Goal: Task Accomplishment & Management: Manage account settings

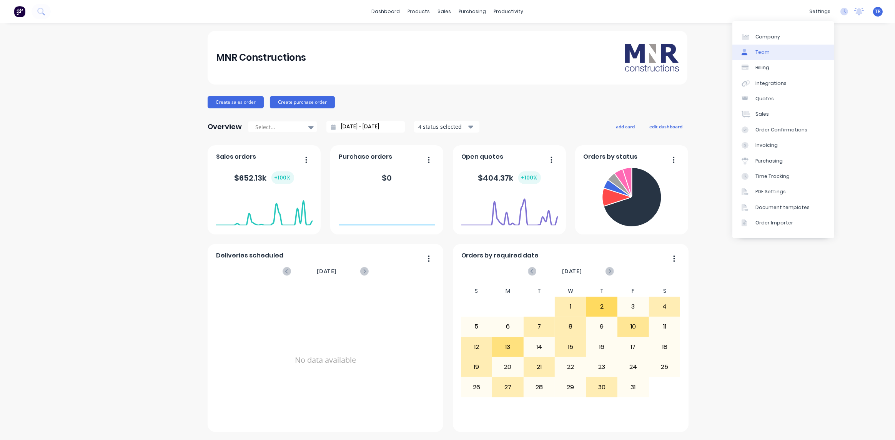
click at [532, 50] on link "Team" at bounding box center [783, 52] width 102 height 15
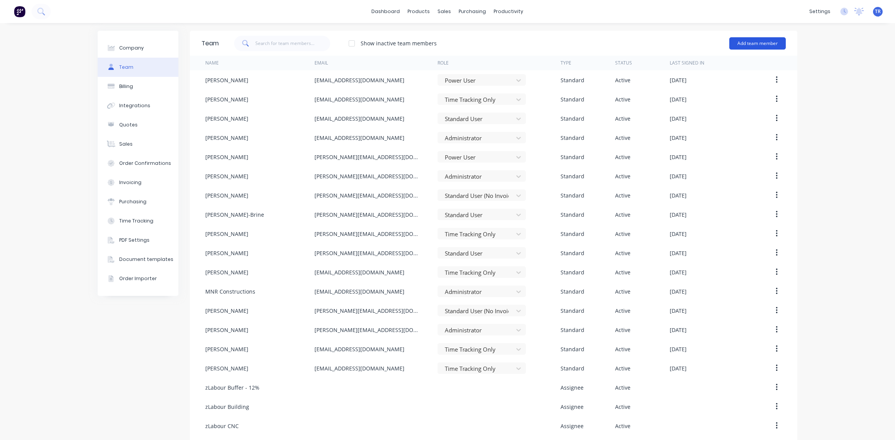
click at [532, 45] on button "Add team member" at bounding box center [757, 43] width 57 height 12
click at [532, 71] on span "A team member that can login to Factory" at bounding box center [724, 69] width 109 height 7
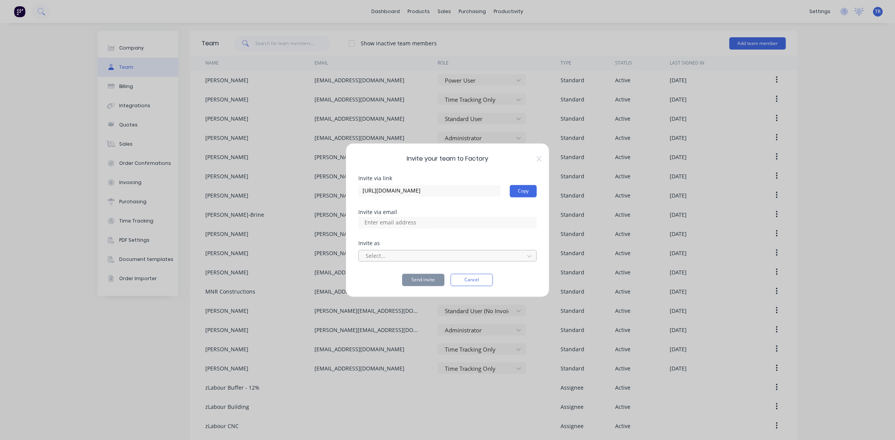
click at [417, 257] on div at bounding box center [442, 256] width 155 height 10
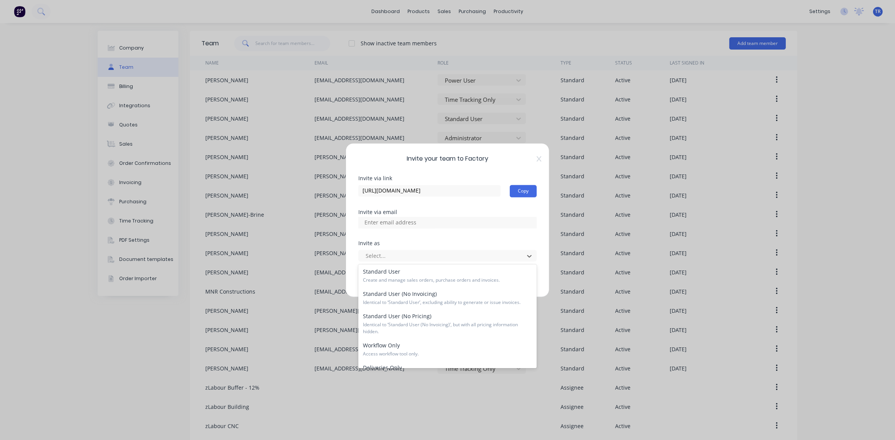
scroll to position [115, 0]
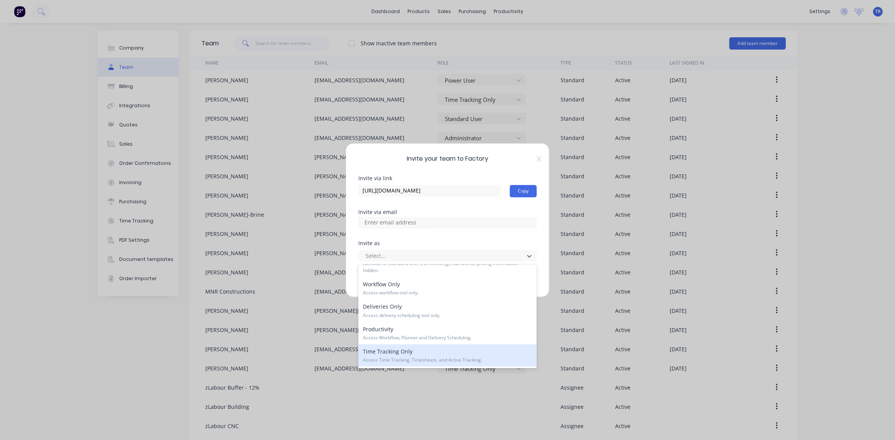
click at [406, 357] on span "Access Time Tracking, Timesheets, and Active Tracking." at bounding box center [447, 360] width 169 height 7
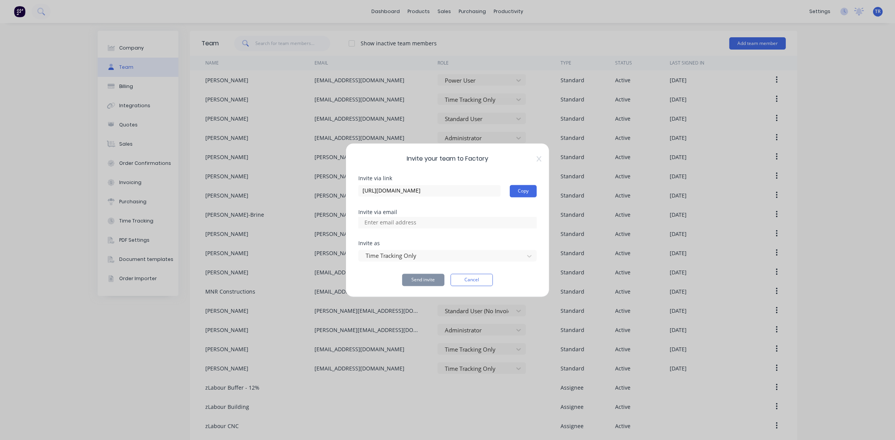
click at [384, 223] on input at bounding box center [398, 223] width 77 height 12
paste input "mnrsub1@outlook.com"
type input "mnrsub1@outlook.com"
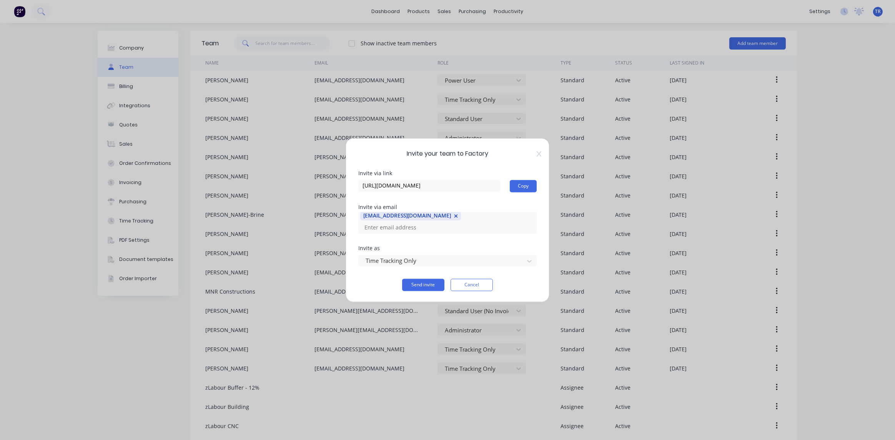
click at [449, 225] on div "mnrsub1@outlook.com" at bounding box center [447, 223] width 178 height 22
click at [437, 224] on input at bounding box center [398, 228] width 77 height 12
paste input "mnrsub3@outlook.com"
type input "mnrsub3@outlook.com"
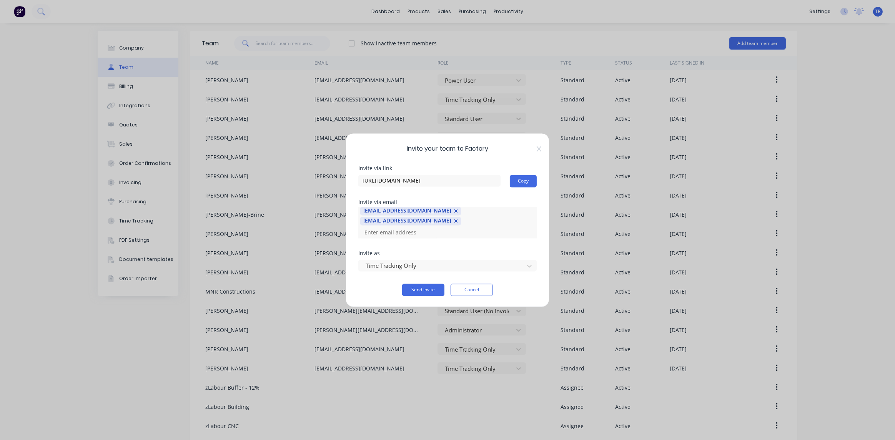
click at [472, 225] on div "mnrsub1@outlook.com mnrsub3@outlook.com" at bounding box center [447, 223] width 178 height 32
click at [432, 229] on input at bounding box center [398, 233] width 77 height 12
paste input "mnrsub6@outlook.com"
type input "mnrsub6@outlook.com"
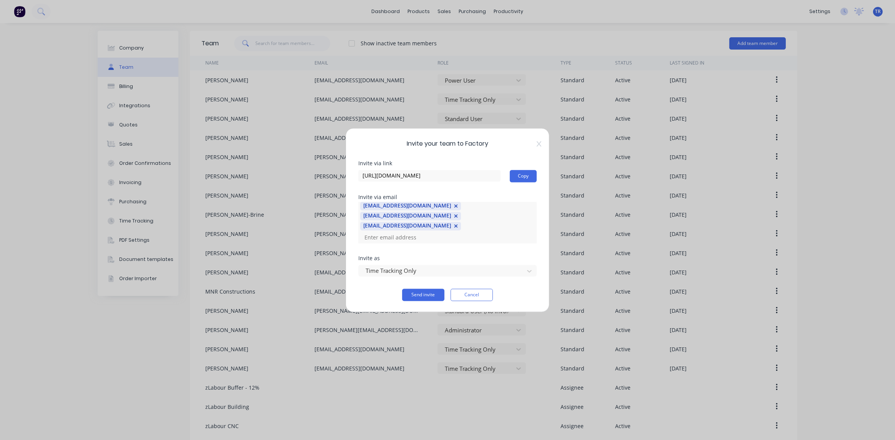
click at [437, 232] on input at bounding box center [398, 238] width 77 height 12
paste input "mnrsub7@outlook.com"
type input "mnrsub7@outlook.com"
click at [524, 228] on div "mnrsub1@outlook.com mnrsub3@outlook.com mnrsub6@outlook.com" at bounding box center [447, 223] width 178 height 42
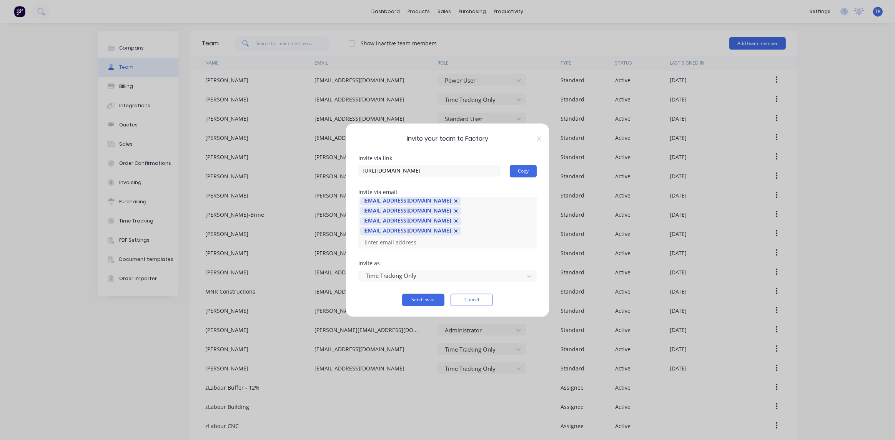
click at [514, 250] on div "Invite via link https://app.factory.app/invite/XBD1c22Q Copy Invite via email m…" at bounding box center [447, 231] width 178 height 150
click at [430, 294] on button "Send invite" at bounding box center [423, 300] width 42 height 12
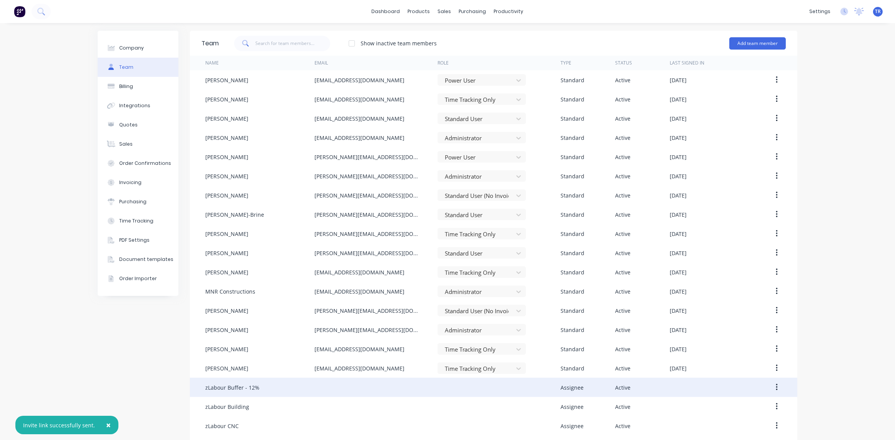
scroll to position [503, 0]
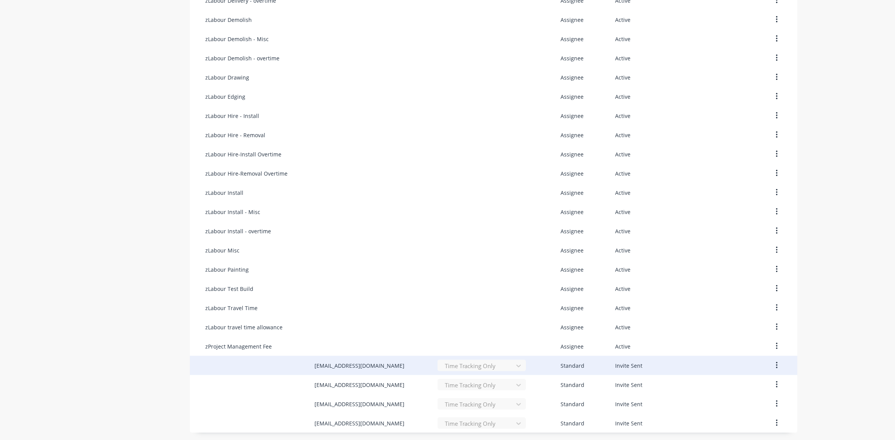
click at [334, 365] on div "mnrsub1@outlook.com" at bounding box center [359, 366] width 90 height 8
drag, startPoint x: 372, startPoint y: 365, endPoint x: 313, endPoint y: 366, distance: 58.8
click at [314, 366] on div "mnrsub1@outlook.com" at bounding box center [375, 365] width 123 height 19
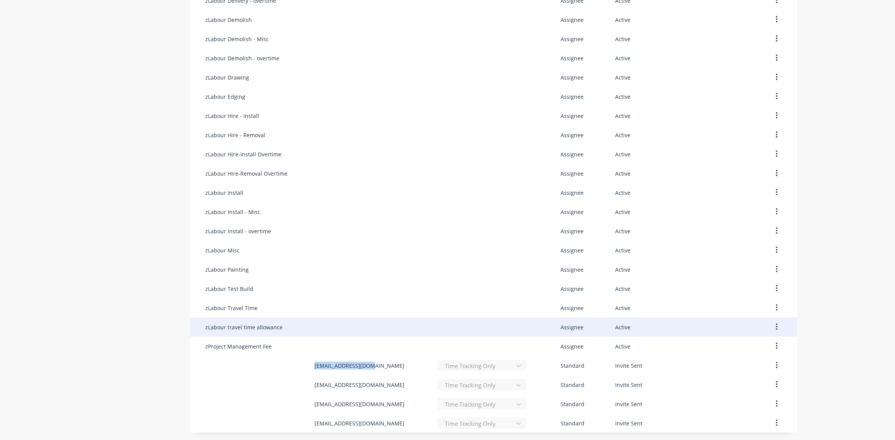
copy div "mnrsub1@outlook.com"
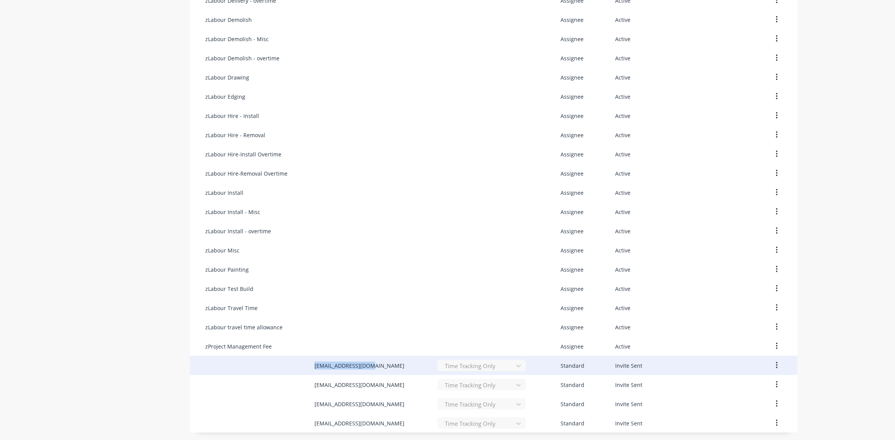
click at [351, 365] on div "mnrsub1@outlook.com" at bounding box center [359, 366] width 90 height 8
click at [532, 364] on button "button" at bounding box center [777, 366] width 18 height 14
click at [532, 404] on div "Resend Invite" at bounding box center [749, 401] width 59 height 11
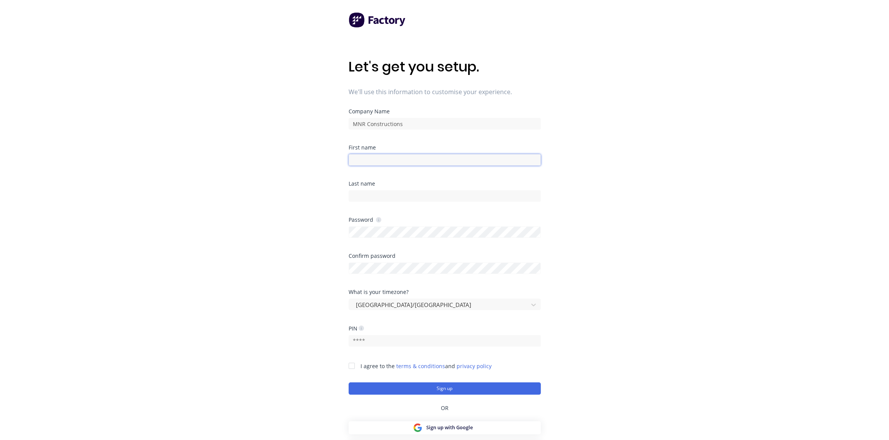
click at [403, 160] on input at bounding box center [445, 160] width 192 height 12
type input "S"
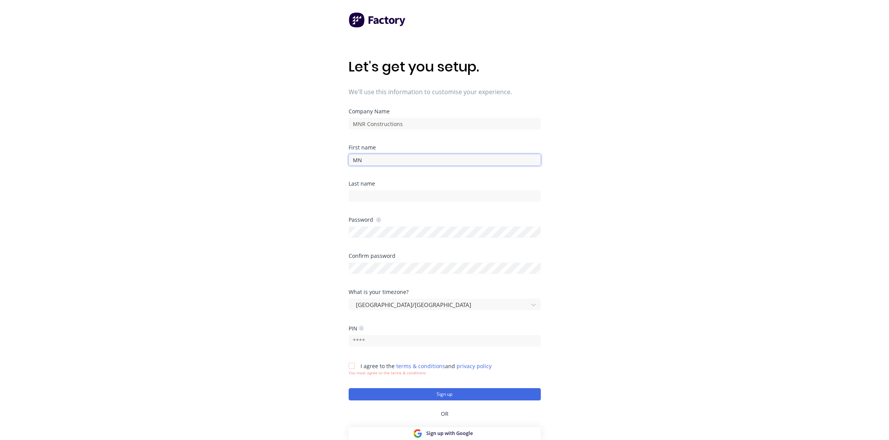
type input "M"
type input "Subbie"
click at [400, 201] on input at bounding box center [445, 196] width 192 height 12
type input "1"
click at [376, 160] on input "Subbie" at bounding box center [445, 160] width 192 height 12
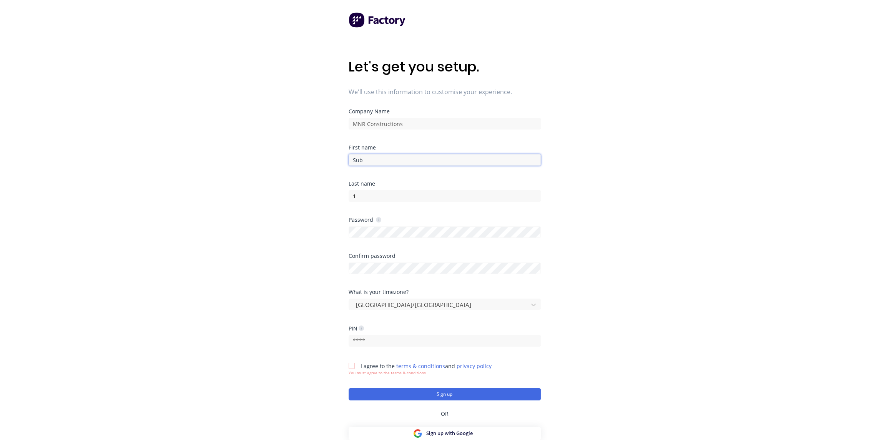
type input "Sub"
click at [551, 196] on div "Let's get you setup. We'll use this information to customise your experience. C…" at bounding box center [444, 235] width 889 height 471
click at [419, 265] on div "Confirm password" at bounding box center [445, 263] width 192 height 21
click at [599, 285] on div "Let's get you setup. We'll use this information to customise your experience. C…" at bounding box center [444, 235] width 889 height 471
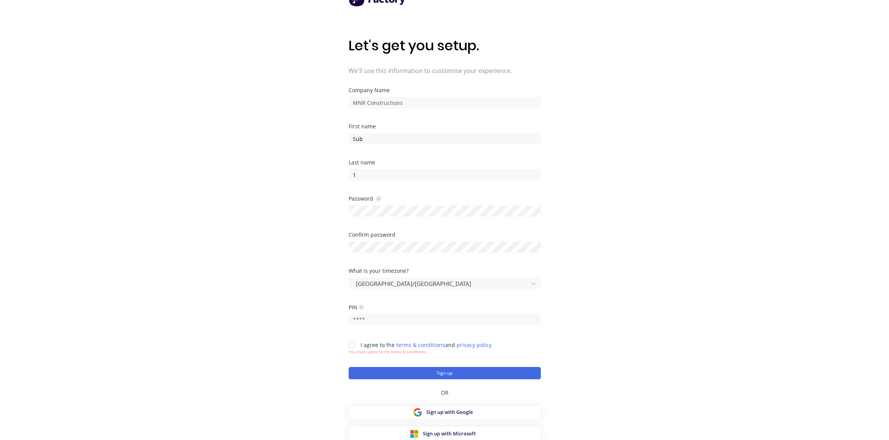
scroll to position [31, 0]
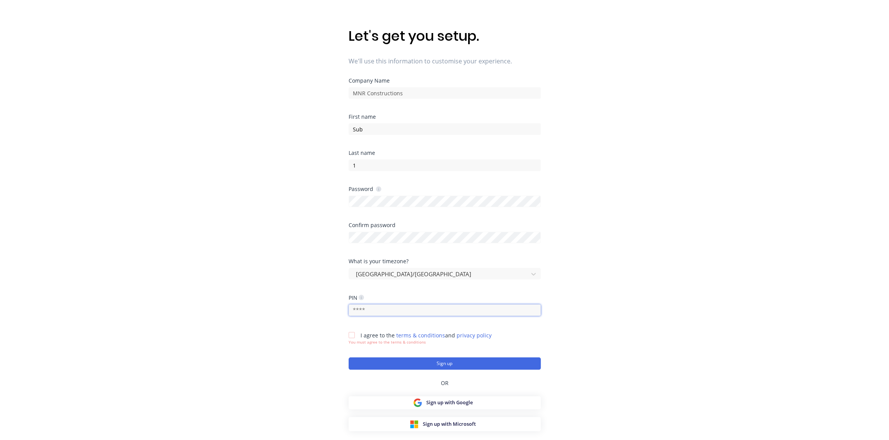
click at [397, 307] on input "text" at bounding box center [445, 310] width 192 height 12
type input "1234"
click at [354, 335] on div at bounding box center [351, 335] width 15 height 15
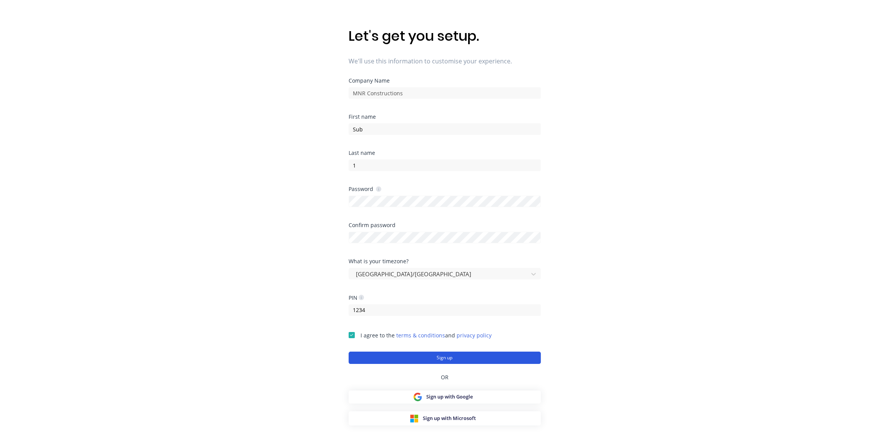
click at [454, 359] on button "Sign up" at bounding box center [445, 358] width 192 height 12
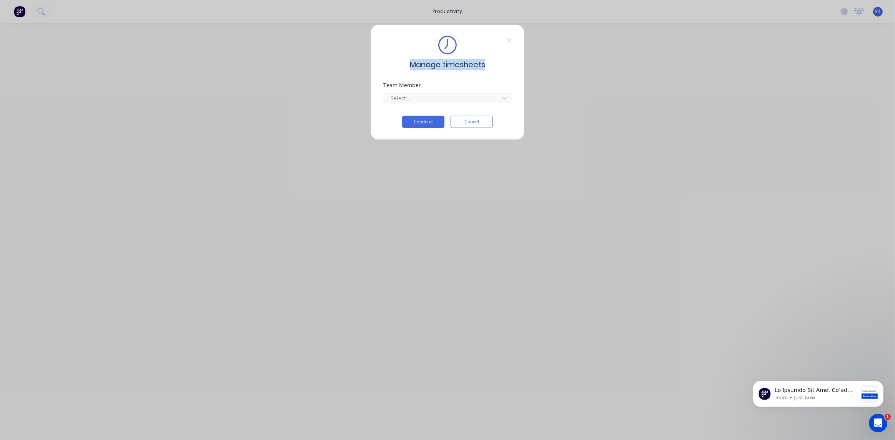
click at [512, 42] on div "Manage timesheets Team Member Select... Continue Cancel" at bounding box center [448, 82] width 154 height 115
click at [475, 120] on button "Cancel" at bounding box center [472, 122] width 42 height 12
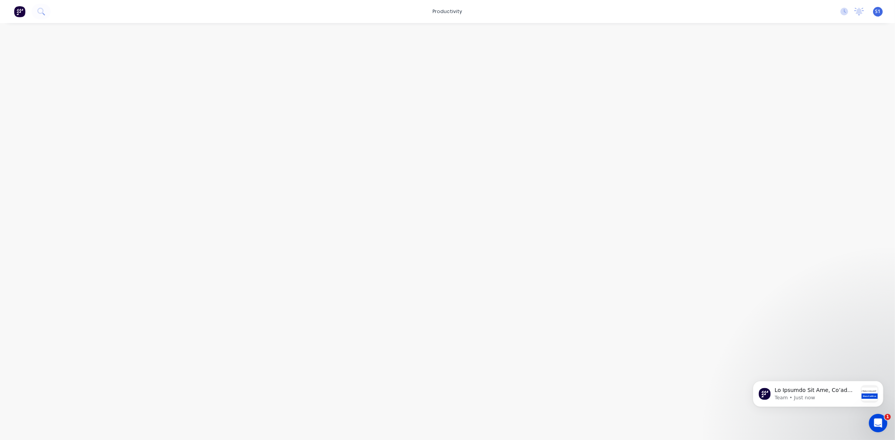
click at [879, 10] on span "S1" at bounding box center [877, 11] width 5 height 7
click at [815, 100] on button "Sign out" at bounding box center [830, 95] width 102 height 15
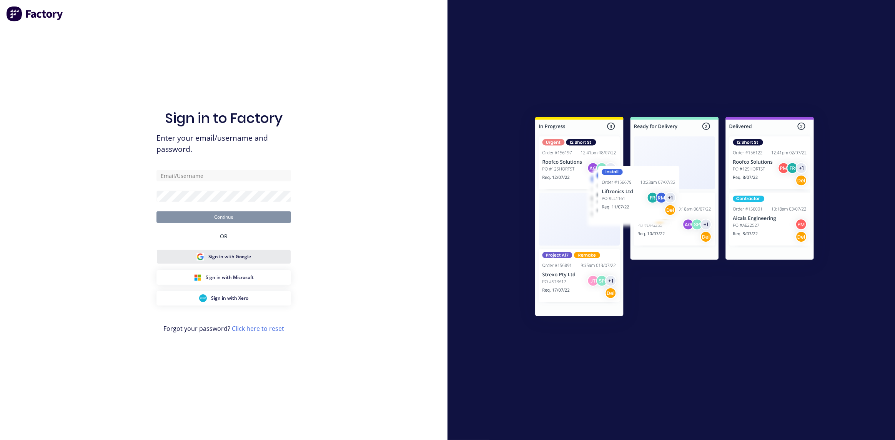
click at [207, 260] on div "Sign in with Google" at bounding box center [223, 257] width 55 height 8
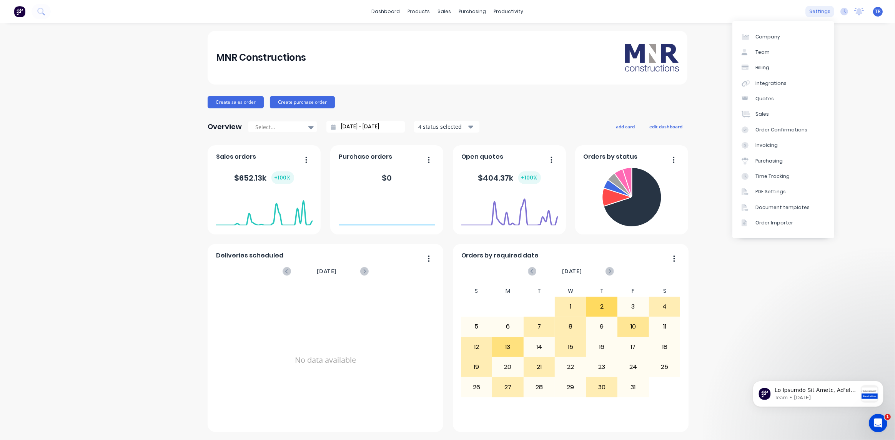
click at [821, 12] on div "settings" at bounding box center [819, 12] width 29 height 12
click at [808, 54] on link "Team" at bounding box center [783, 52] width 102 height 15
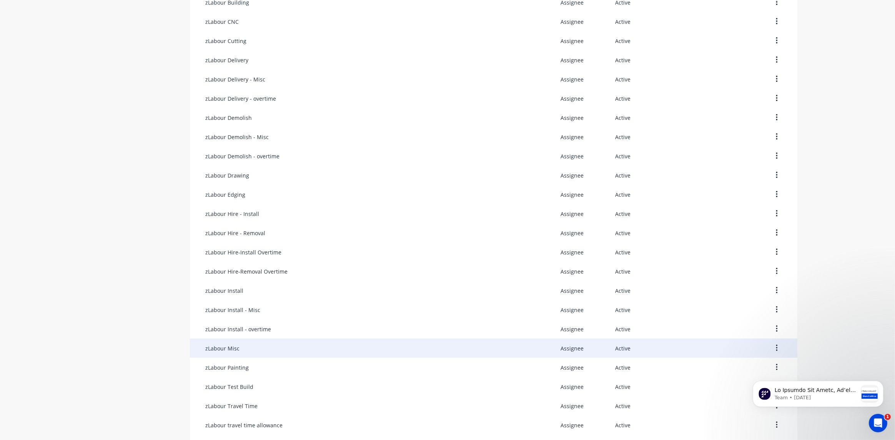
scroll to position [503, 0]
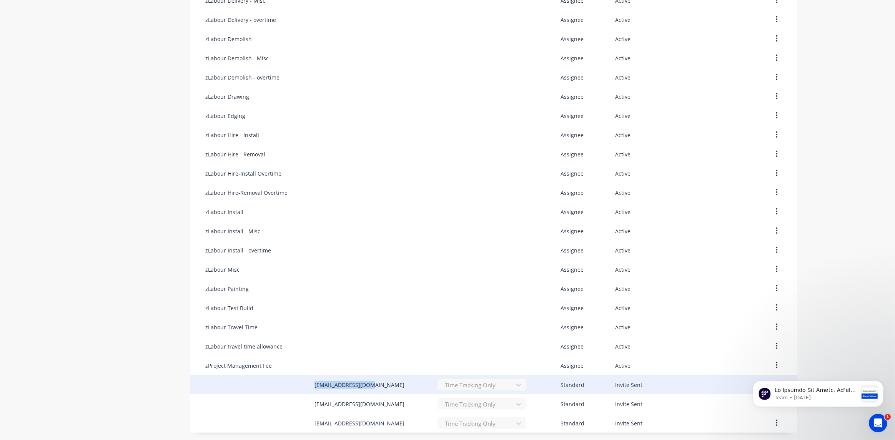
drag, startPoint x: 370, startPoint y: 386, endPoint x: 313, endPoint y: 385, distance: 57.3
click at [314, 385] on div "mnrsub3@outlook.com" at bounding box center [359, 385] width 90 height 8
copy div "mnrsub3@outlook.com"
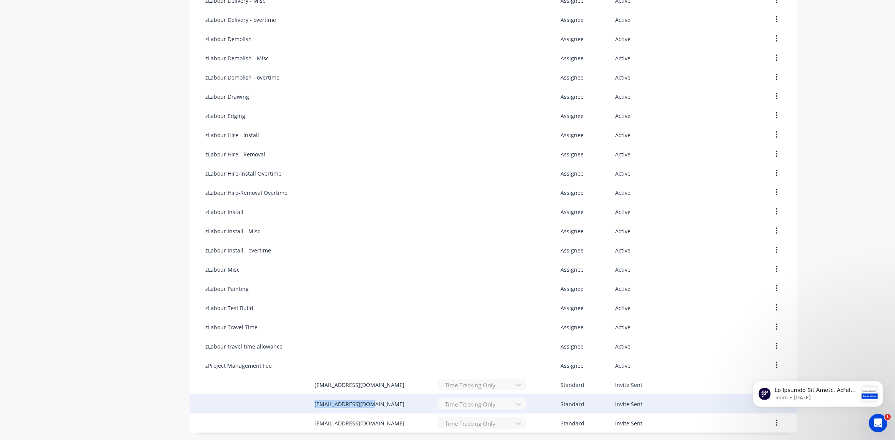
drag, startPoint x: 370, startPoint y: 404, endPoint x: 311, endPoint y: 404, distance: 58.8
click at [314, 404] on div "mnrsub6@outlook.com" at bounding box center [359, 404] width 90 height 8
copy div "mnrsub6@outlook.com"
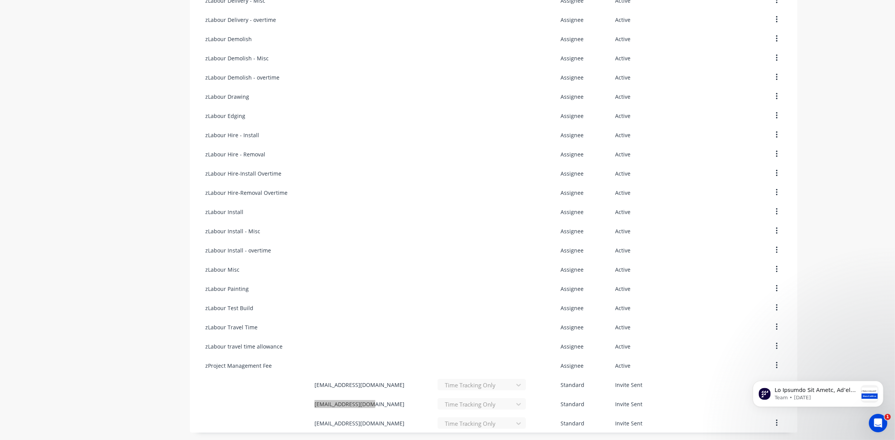
click at [837, 363] on div "Team • 1w ago" at bounding box center [817, 359] width 141 height 96
click at [872, 421] on icon "Open Intercom Messenger" at bounding box center [877, 422] width 13 height 13
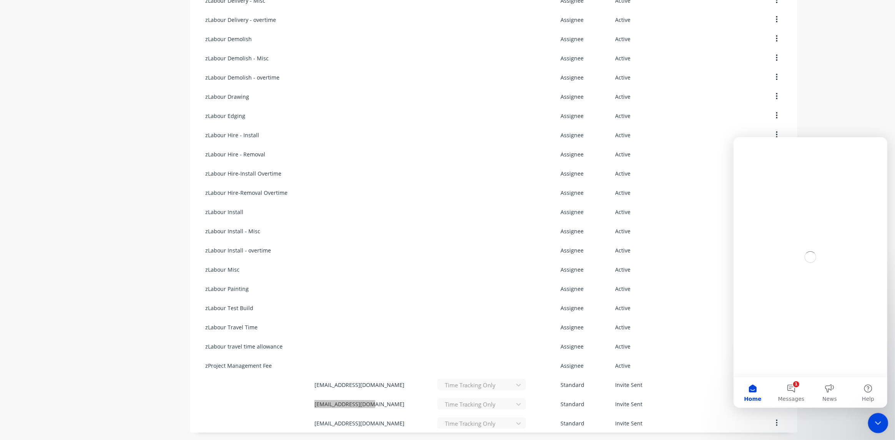
scroll to position [0, 0]
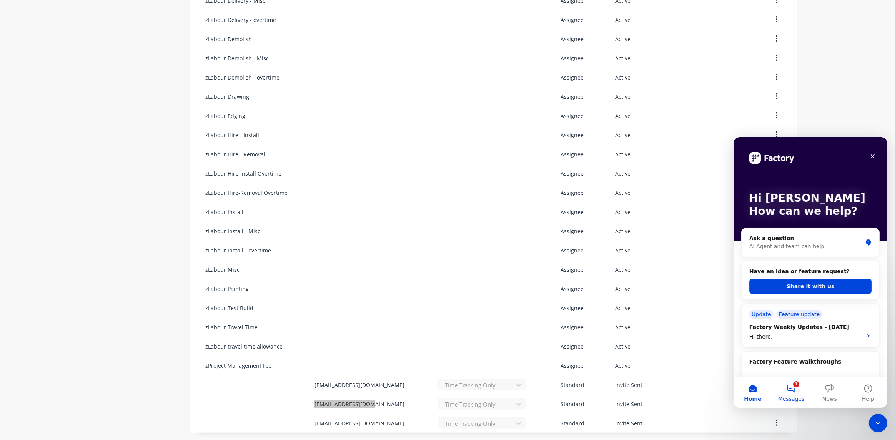
click at [791, 387] on button "1 Messages" at bounding box center [791, 392] width 38 height 31
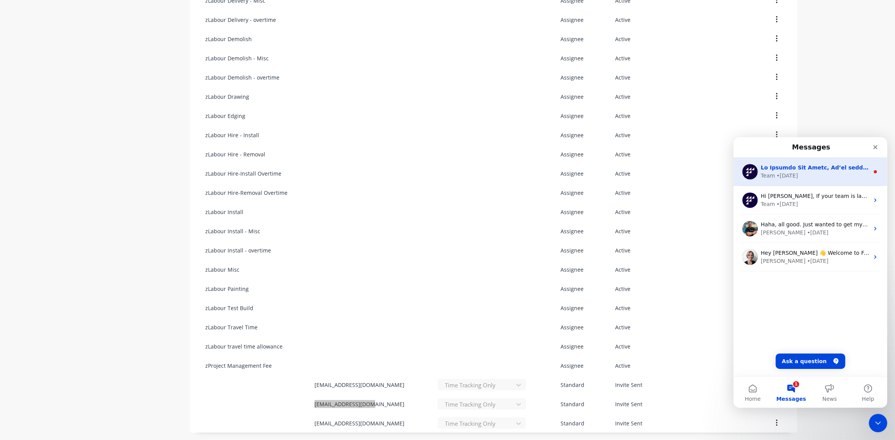
click at [825, 174] on div "Team • 1w ago" at bounding box center [814, 175] width 108 height 8
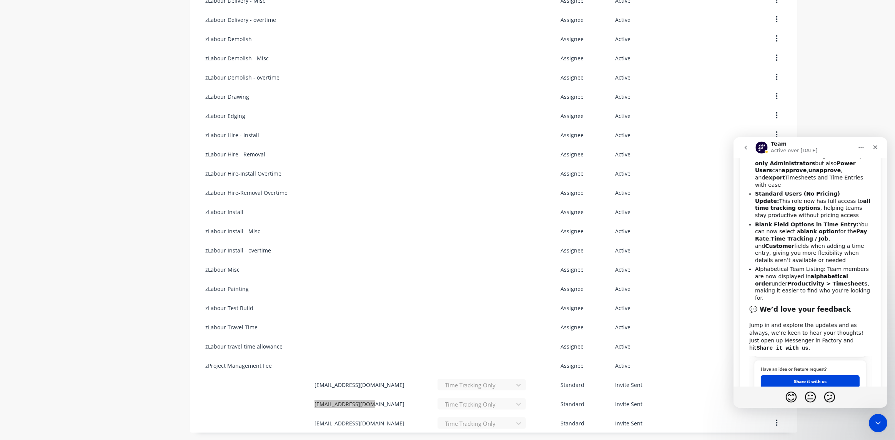
scroll to position [231, 0]
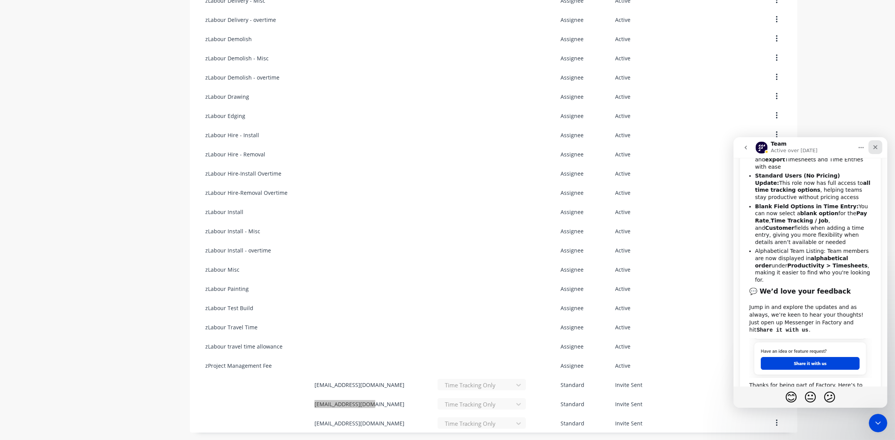
click at [874, 149] on icon "Close" at bounding box center [875, 147] width 6 height 6
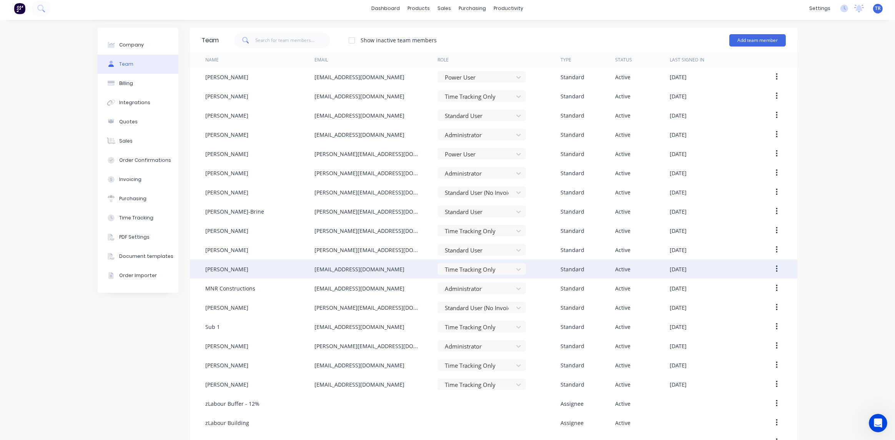
scroll to position [0, 0]
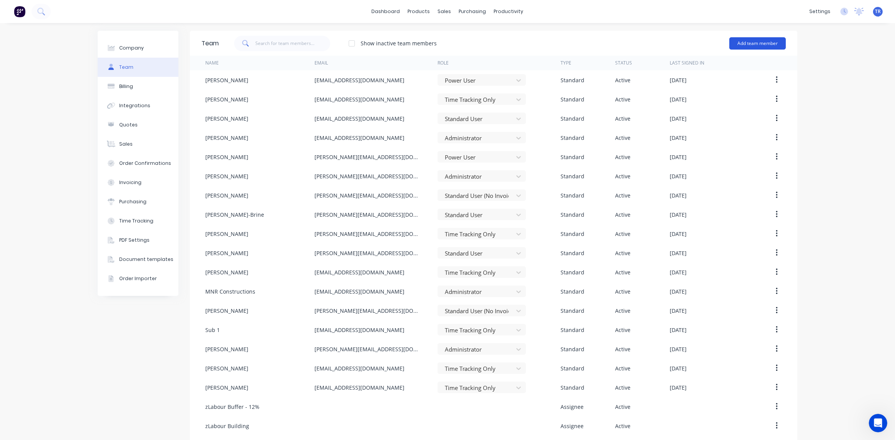
click at [755, 47] on button "Add team member" at bounding box center [757, 43] width 57 height 12
click at [725, 67] on span "A team member that can login to Factory" at bounding box center [724, 69] width 109 height 7
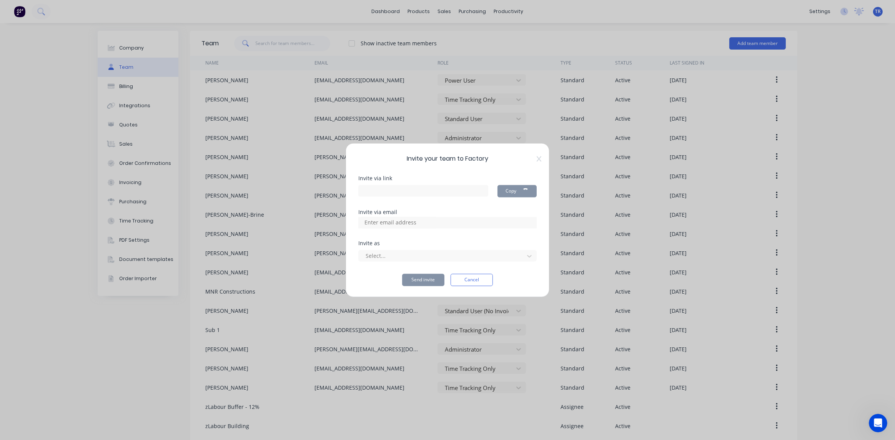
type input "https://app.factory.app/invite/k1XMziVJ"
click at [423, 223] on input at bounding box center [398, 223] width 77 height 12
type input "submnr1@outlook.com"
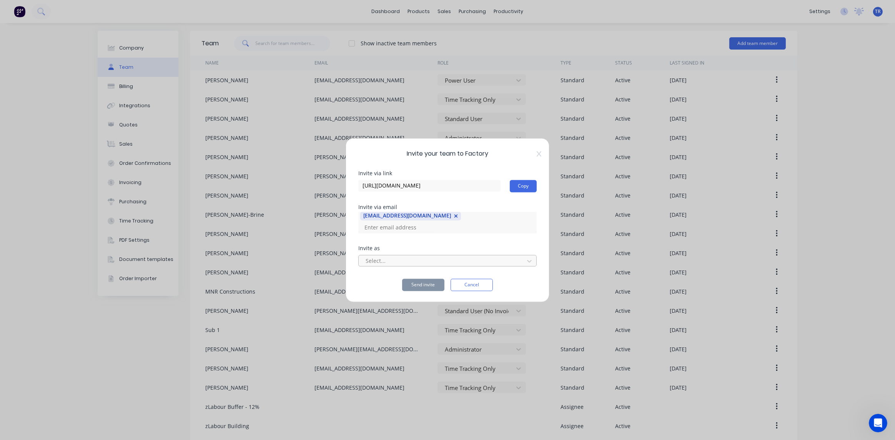
click at [432, 256] on div at bounding box center [442, 261] width 155 height 10
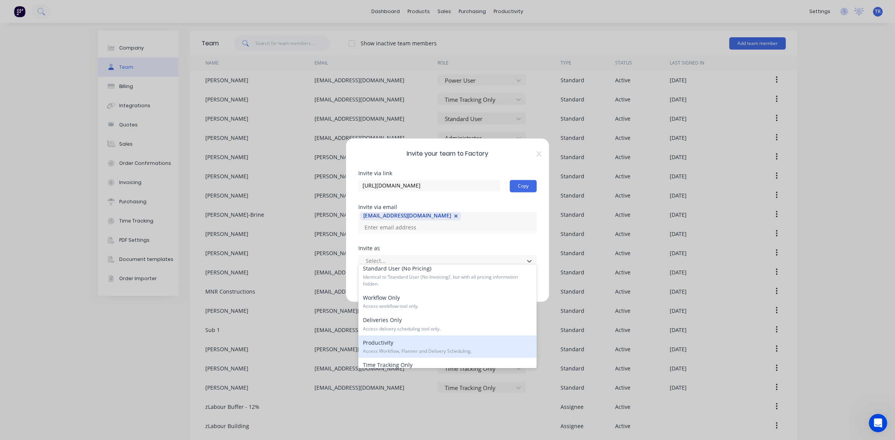
scroll to position [115, 0]
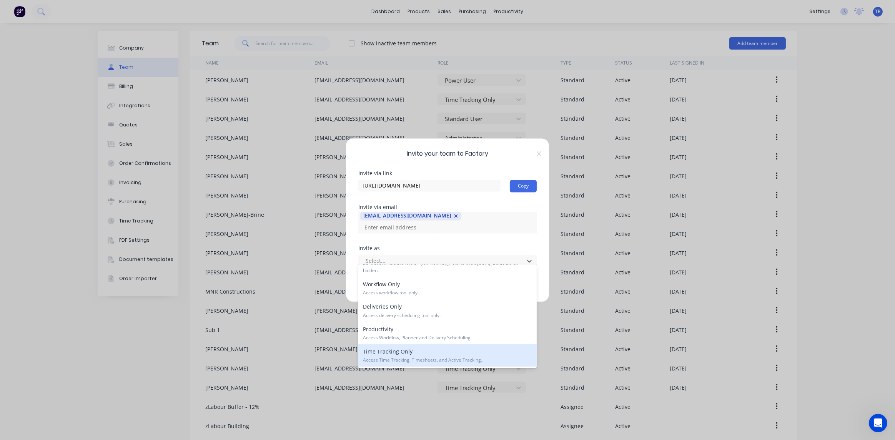
click at [405, 349] on div "Time Tracking Only Access Time Tracking, Timesheets, and Active Tracking." at bounding box center [447, 355] width 178 height 22
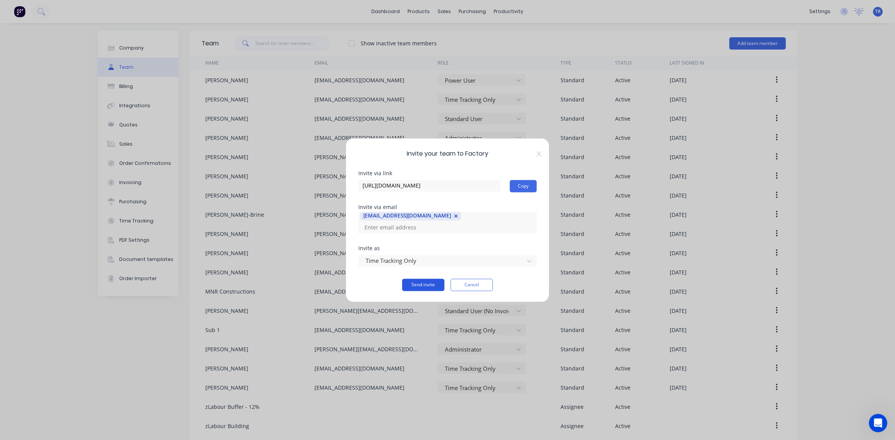
click at [422, 279] on button "Send invite" at bounding box center [423, 285] width 42 height 12
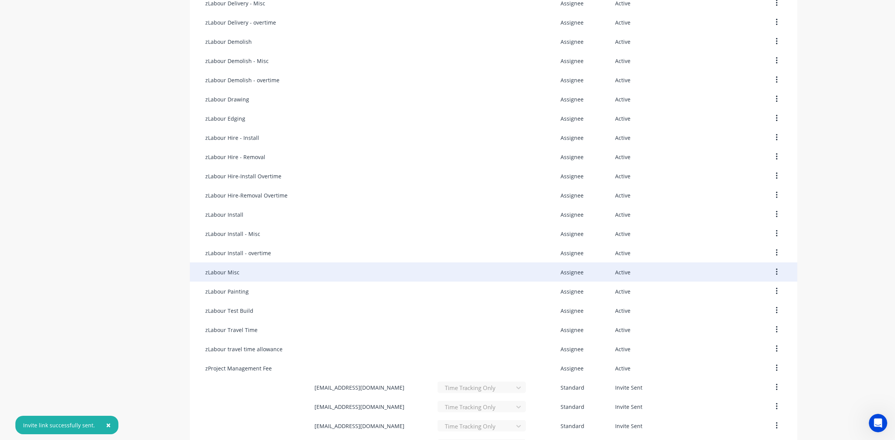
scroll to position [522, 0]
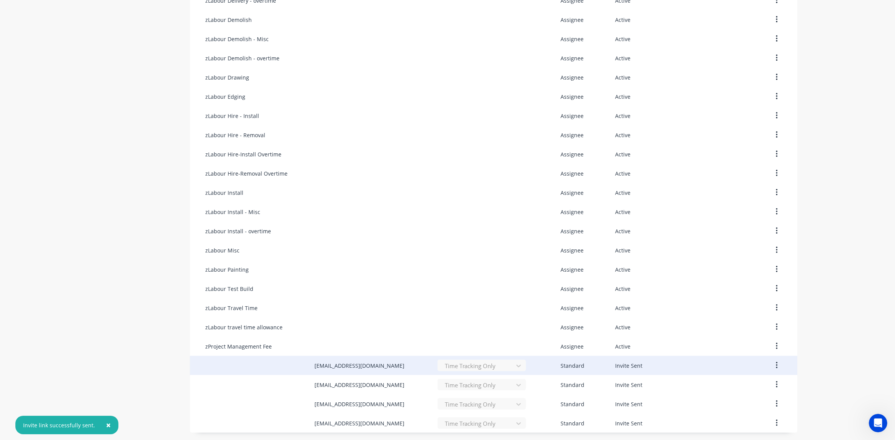
click at [776, 365] on icon "button" at bounding box center [777, 365] width 2 height 7
click at [735, 391] on div "Cancel Invite" at bounding box center [749, 385] width 59 height 11
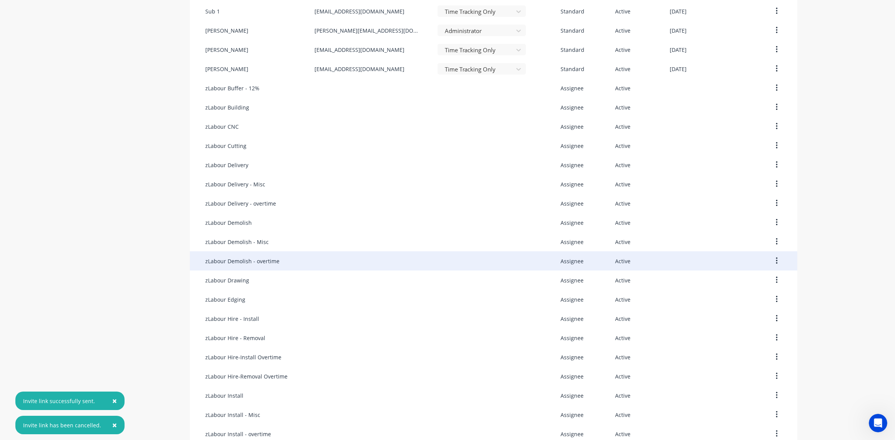
scroll to position [503, 0]
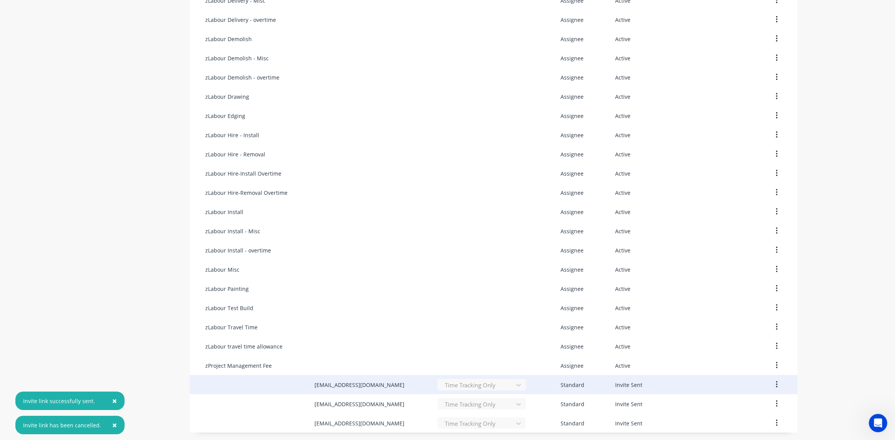
click at [776, 382] on button "button" at bounding box center [777, 385] width 18 height 14
click at [749, 406] on div "Cancel Invite" at bounding box center [749, 404] width 59 height 11
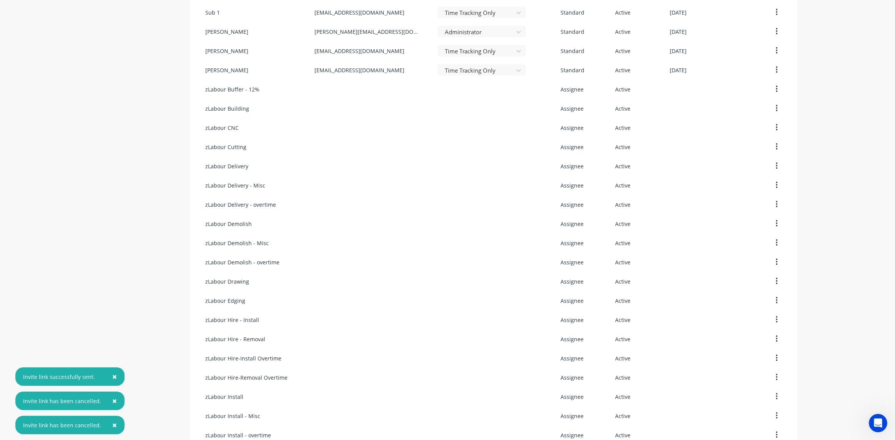
scroll to position [483, 0]
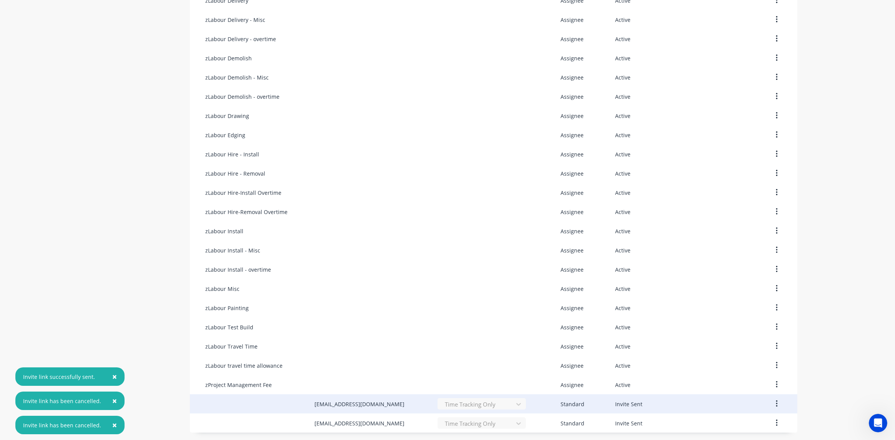
click at [776, 402] on icon "button" at bounding box center [777, 404] width 2 height 8
click at [776, 402] on button "button" at bounding box center [777, 404] width 18 height 14
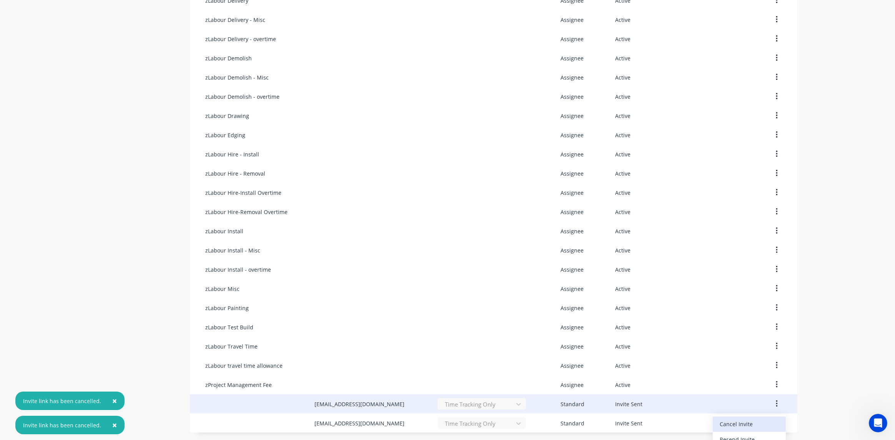
click at [749, 424] on div "Cancel Invite" at bounding box center [749, 424] width 59 height 11
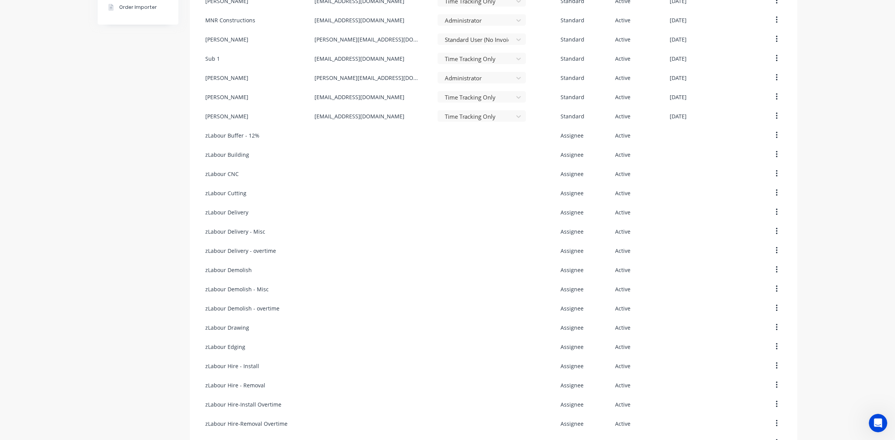
scroll to position [0, 0]
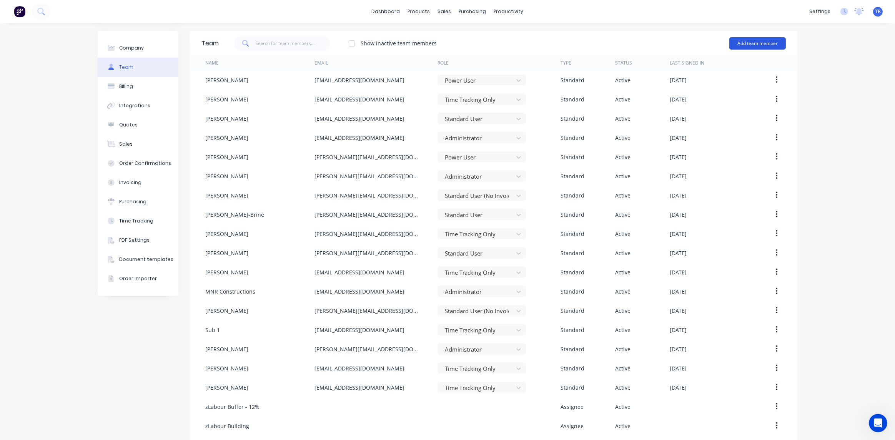
click at [762, 43] on button "Add team member" at bounding box center [757, 43] width 57 height 12
click at [705, 67] on span "A team member that can login to Factory" at bounding box center [724, 69] width 109 height 7
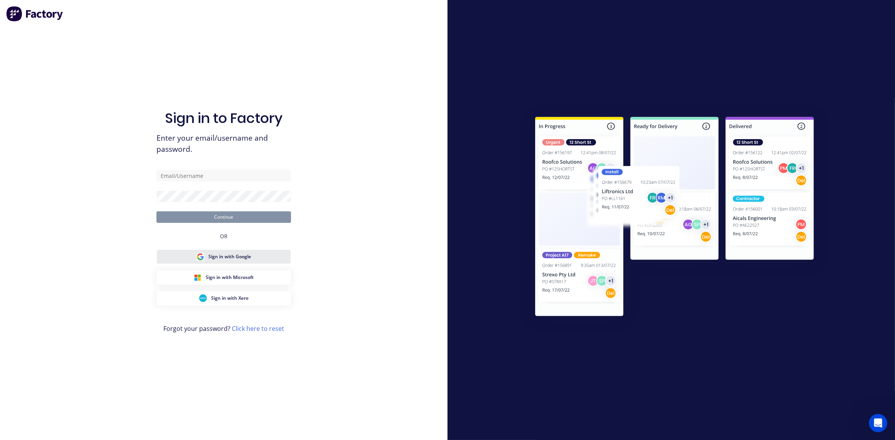
click at [221, 263] on button "Sign in with Google" at bounding box center [223, 257] width 135 height 15
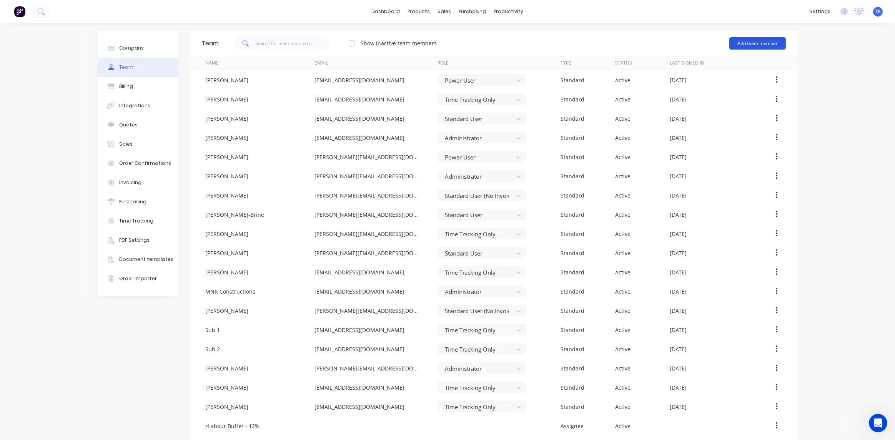
click at [772, 41] on button "Add team member" at bounding box center [757, 43] width 57 height 12
click at [699, 62] on div "Standard team member A team member that can login to Factory" at bounding box center [724, 66] width 109 height 22
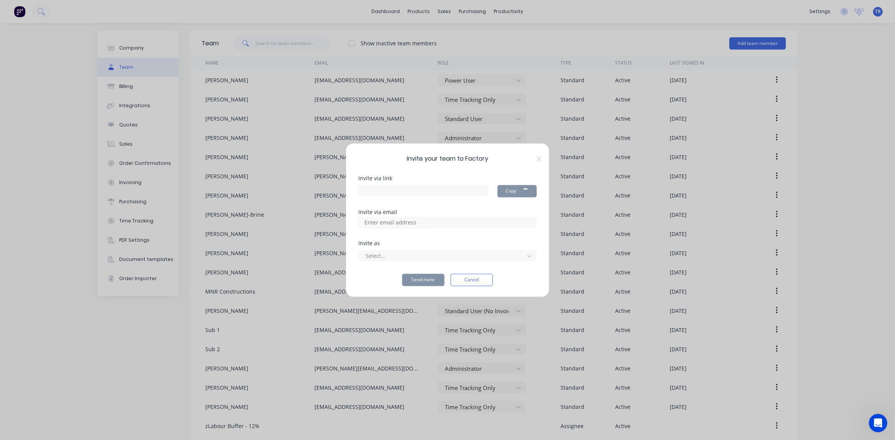
type input "https://app.factory.app/invite/fCFPsDvS"
click at [398, 226] on input at bounding box center [398, 223] width 77 height 12
type input "submnr3@outlook.com"
click at [400, 253] on div at bounding box center [442, 256] width 155 height 10
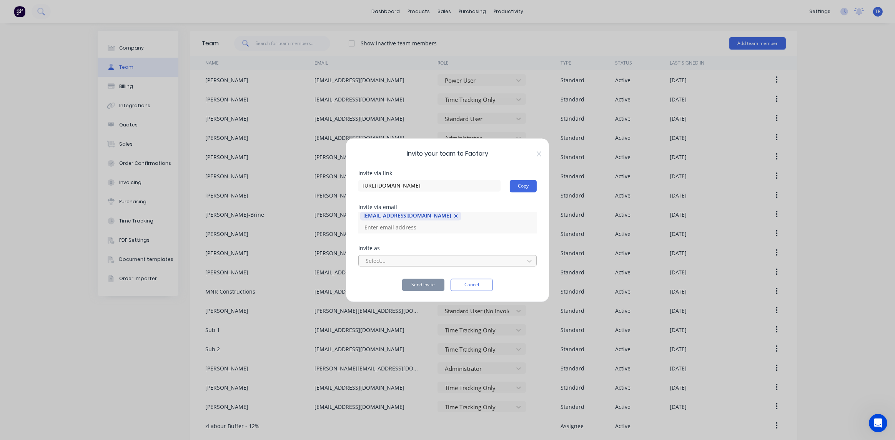
click at [400, 256] on div at bounding box center [442, 261] width 155 height 10
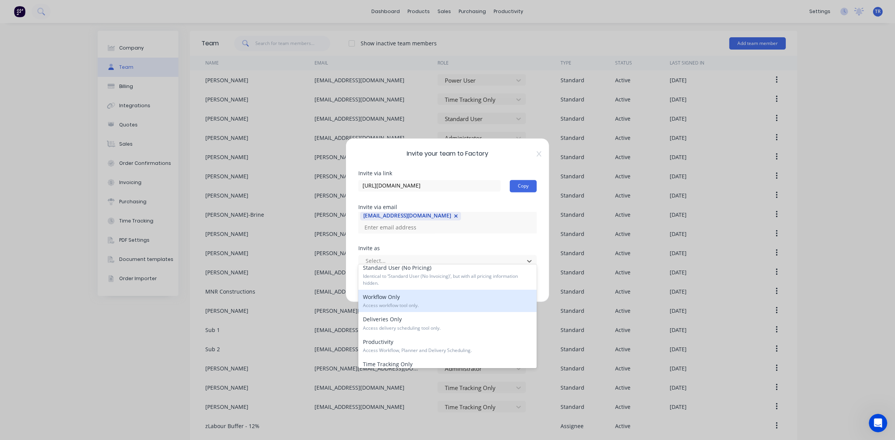
scroll to position [115, 0]
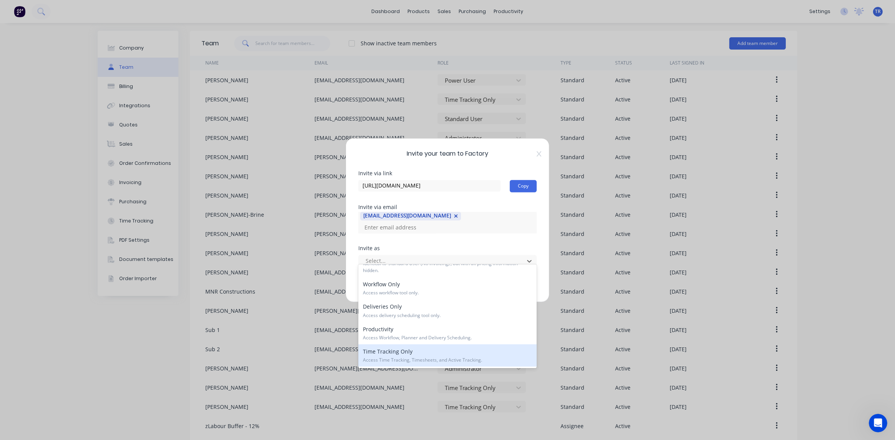
click at [399, 353] on div "Time Tracking Only Access Time Tracking, Timesheets, and Active Tracking." at bounding box center [447, 355] width 178 height 22
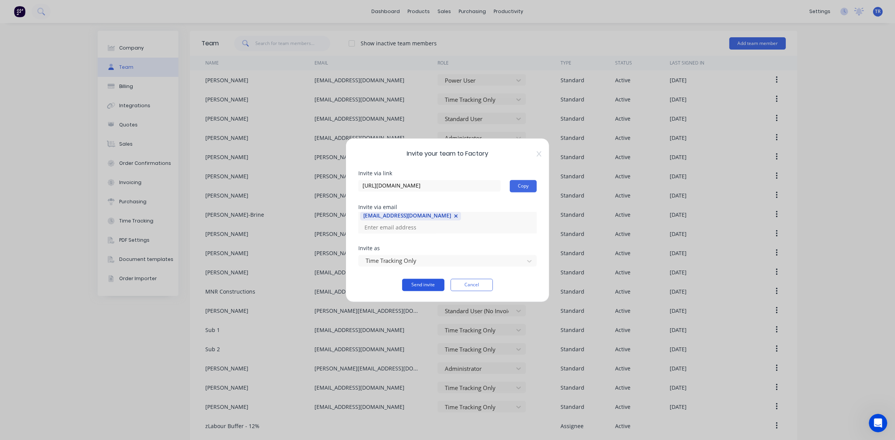
click at [421, 283] on button "Send invite" at bounding box center [423, 285] width 42 height 12
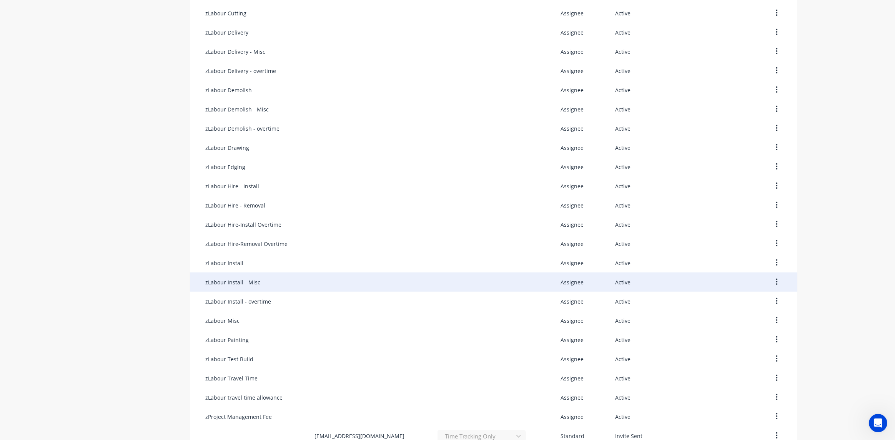
scroll to position [483, 0]
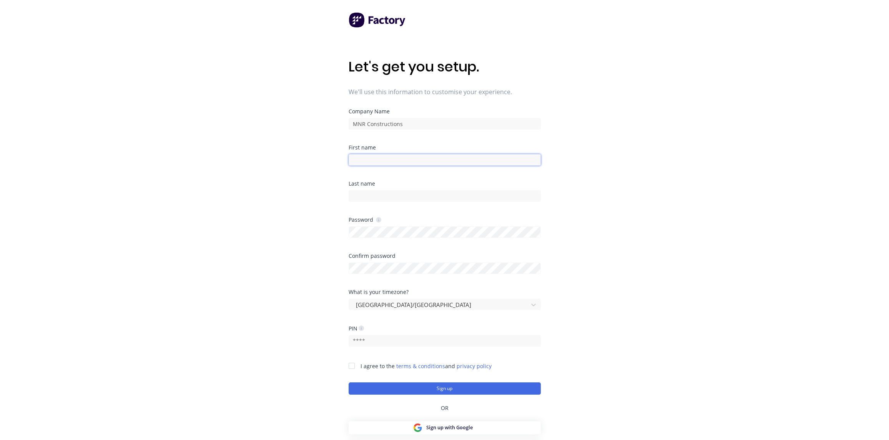
click at [376, 162] on input at bounding box center [445, 160] width 192 height 12
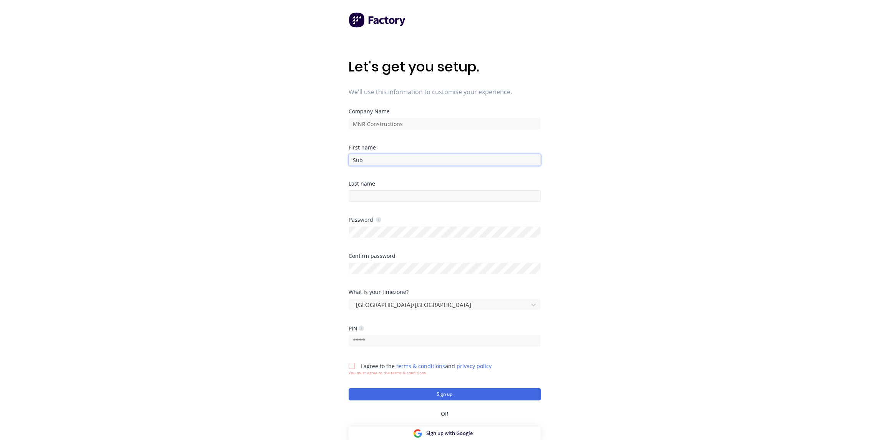
type input "Sub"
click at [397, 199] on input at bounding box center [445, 196] width 192 height 12
type input "2"
click at [630, 207] on div "Let's get you setup. We'll use this information to customise your experience. C…" at bounding box center [444, 235] width 889 height 471
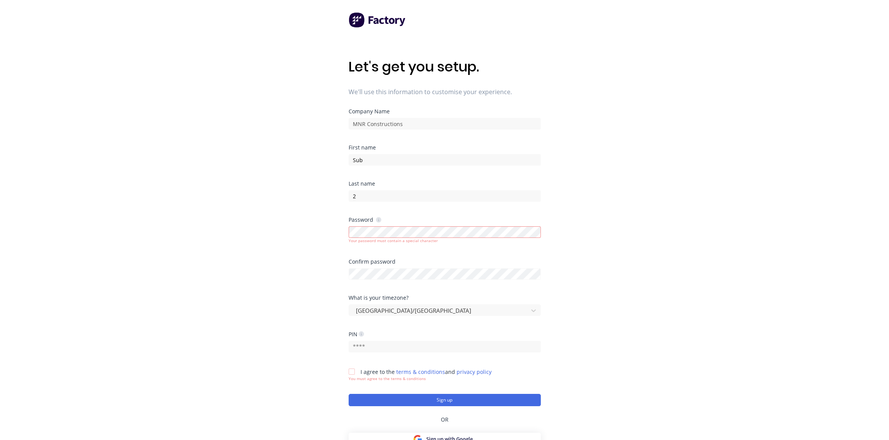
click at [396, 260] on div "Confirm password" at bounding box center [445, 269] width 192 height 21
click at [384, 225] on div "Your password must contain a special character" at bounding box center [445, 234] width 192 height 19
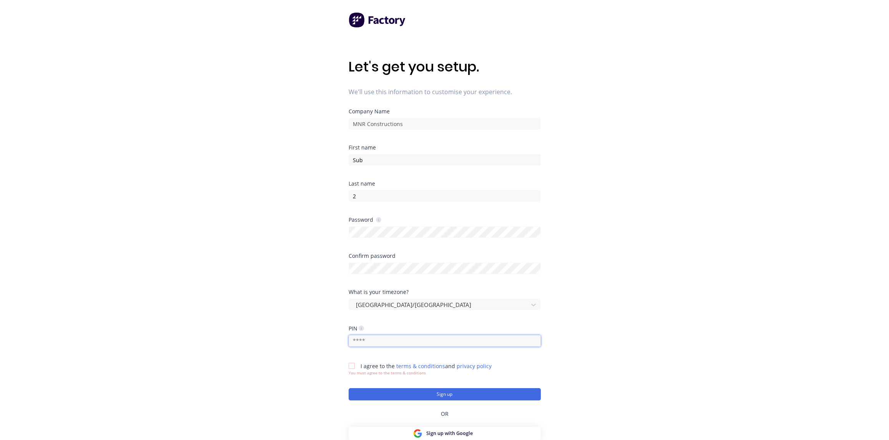
click at [442, 345] on input "text" at bounding box center [445, 341] width 192 height 12
type input "1234"
click at [668, 320] on div "Let's get you setup. We'll use this information to customise your experience. C…" at bounding box center [444, 235] width 889 height 471
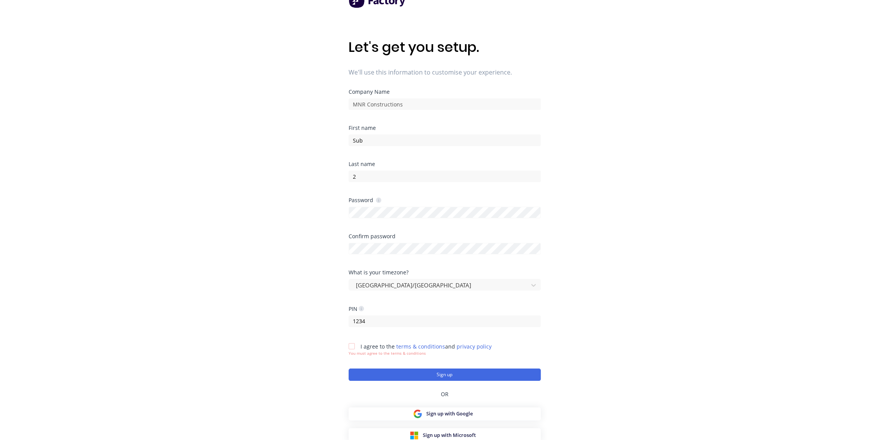
scroll to position [31, 0]
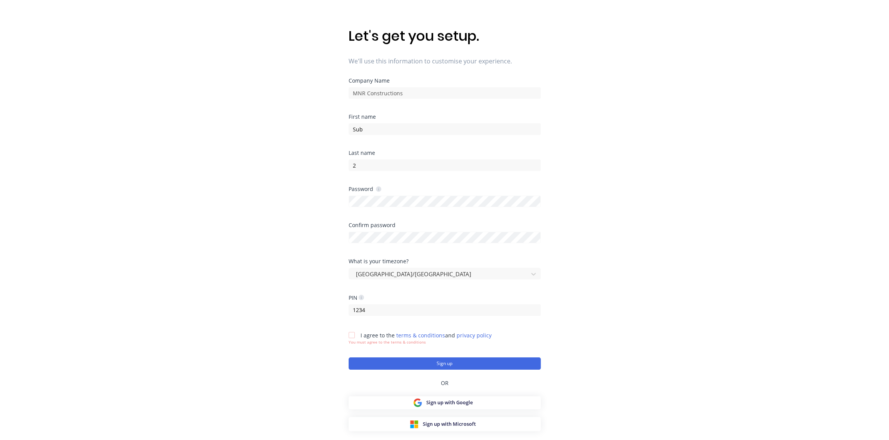
click at [350, 338] on div at bounding box center [351, 335] width 15 height 15
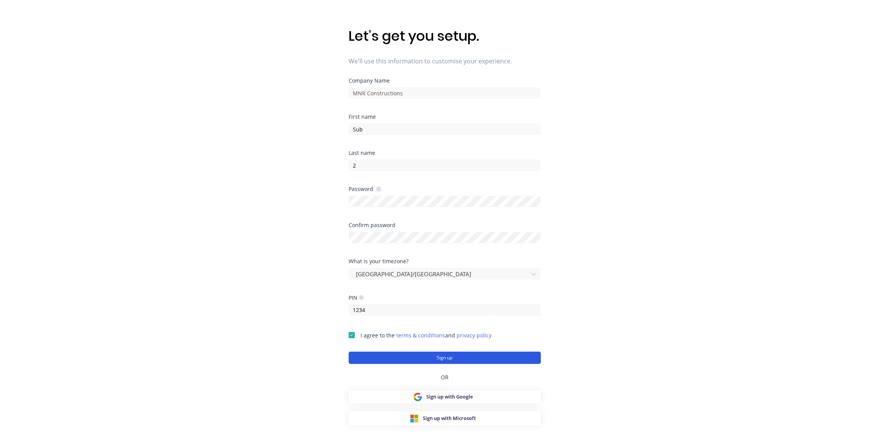
click at [431, 357] on button "Sign up" at bounding box center [445, 358] width 192 height 12
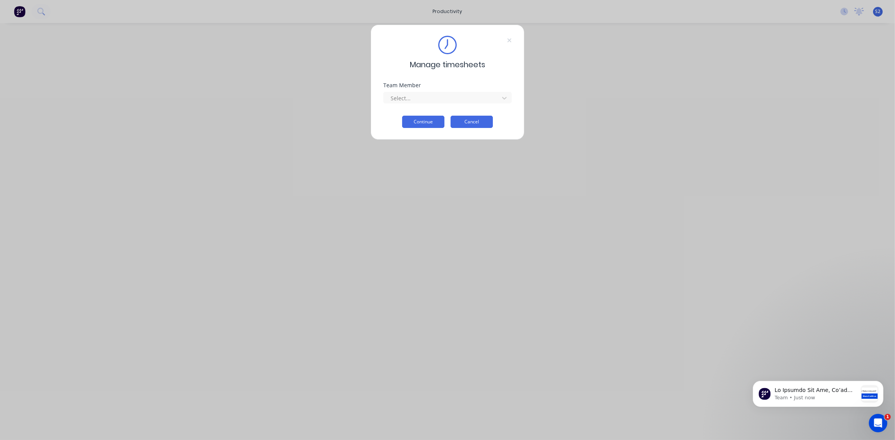
click at [461, 123] on button "Cancel" at bounding box center [472, 122] width 42 height 12
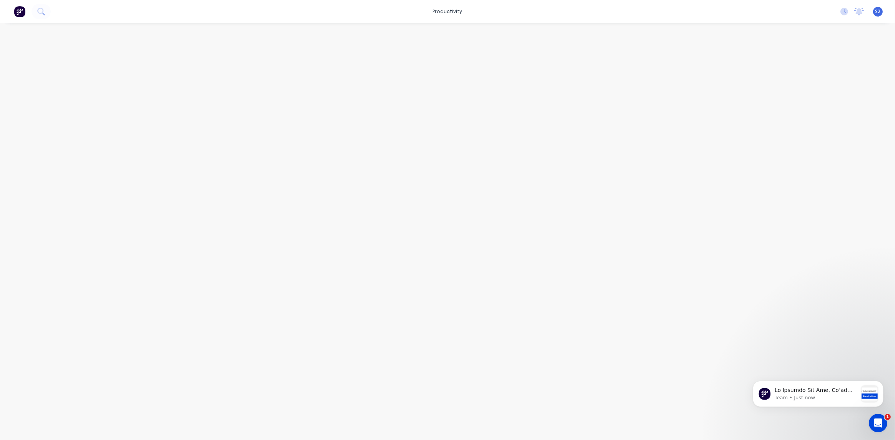
click at [875, 13] on div "S2 MNR Constructions Sub 2 Time Tracking Only Profile Sign out" at bounding box center [878, 12] width 10 height 10
click at [878, 11] on span "S2" at bounding box center [877, 11] width 5 height 7
click at [811, 94] on div "Sign out" at bounding box center [812, 96] width 21 height 7
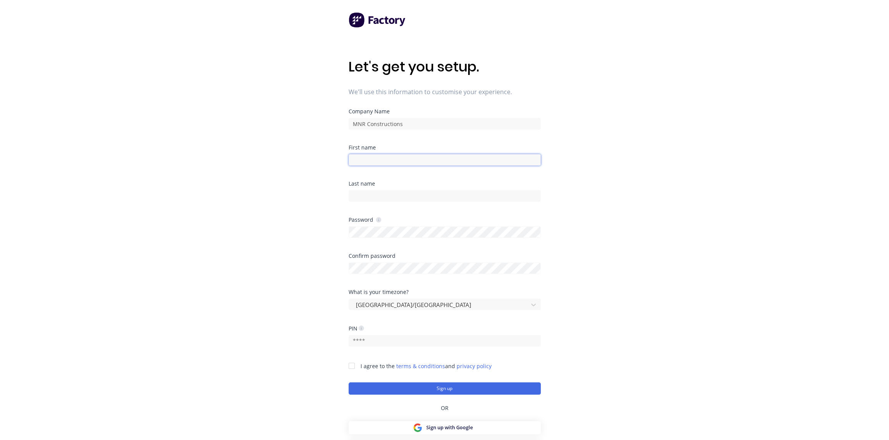
click at [377, 159] on input at bounding box center [445, 160] width 192 height 12
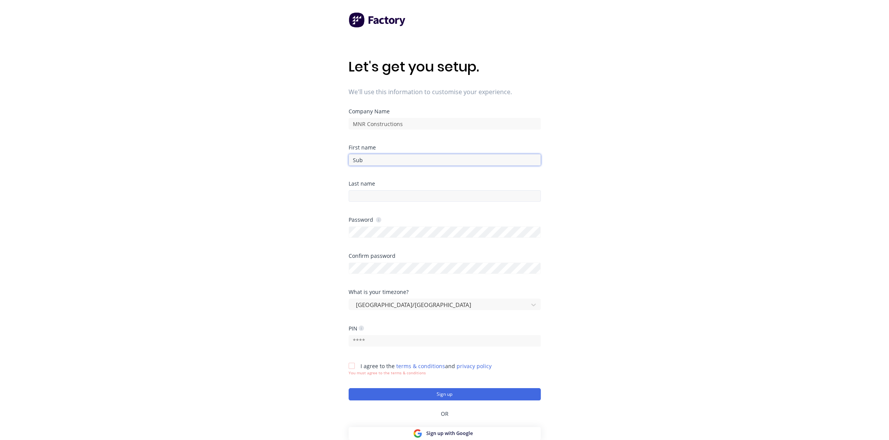
type input "Sub"
click at [371, 196] on input at bounding box center [445, 196] width 192 height 12
type input "3"
click at [599, 210] on div "Let's get you setup. We'll use this information to customise your experience. C…" at bounding box center [444, 235] width 889 height 471
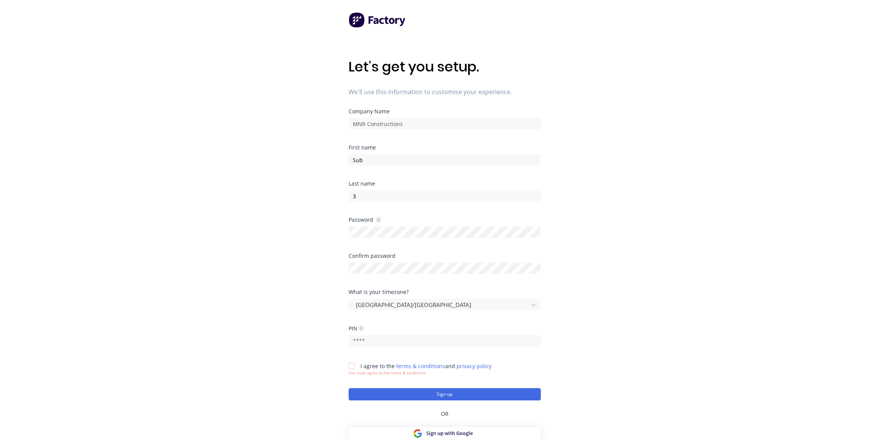
click at [462, 242] on div "Password" at bounding box center [445, 235] width 192 height 36
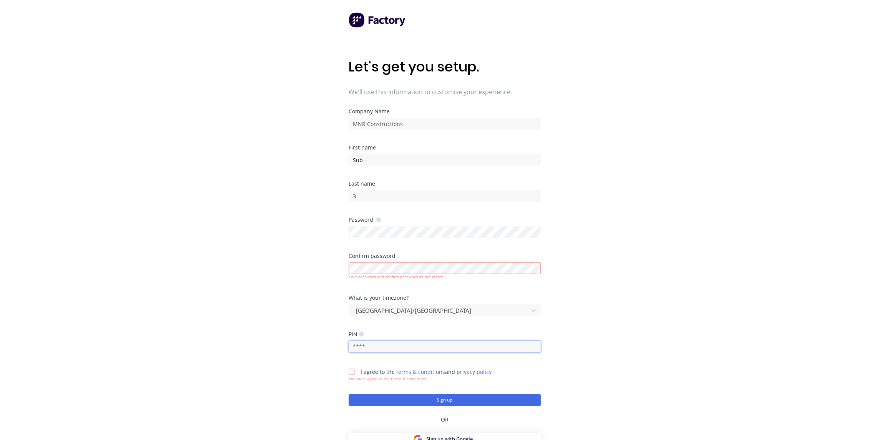
click at [418, 343] on input "text" at bounding box center [445, 347] width 192 height 12
type input "1234"
click at [353, 373] on div at bounding box center [351, 371] width 15 height 15
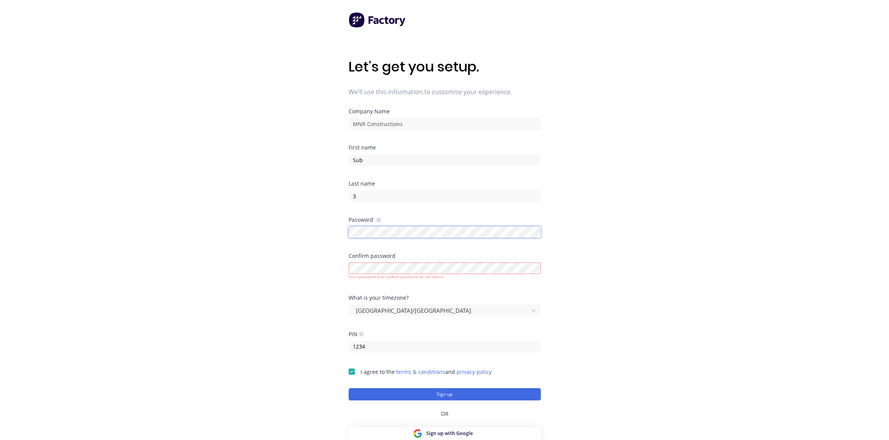
click at [306, 236] on div "Let's get you setup. We'll use this information to customise your experience. C…" at bounding box center [444, 235] width 889 height 471
click at [285, 265] on div "Let's get you setup. We'll use this information to customise your experience. C…" at bounding box center [444, 235] width 889 height 471
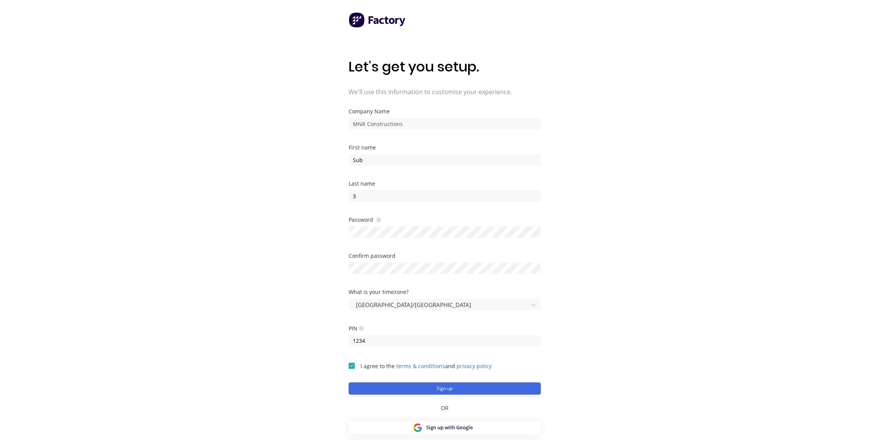
click at [303, 280] on div "Let's get you setup. We'll use this information to customise your experience. C…" at bounding box center [444, 235] width 889 height 471
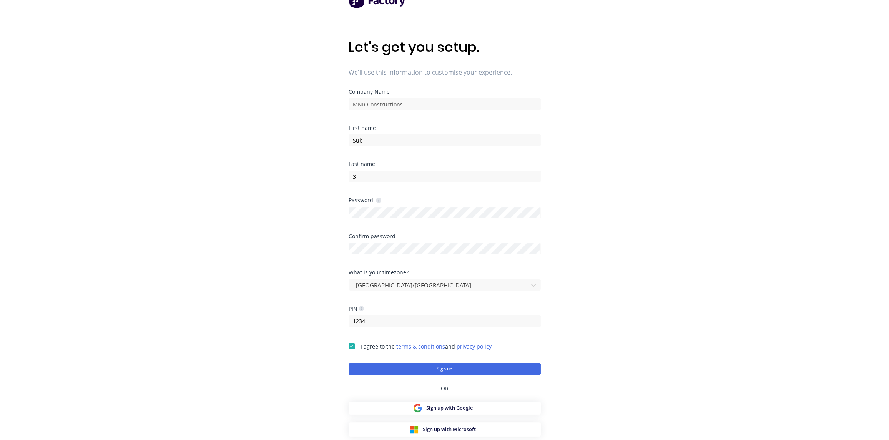
scroll to position [31, 0]
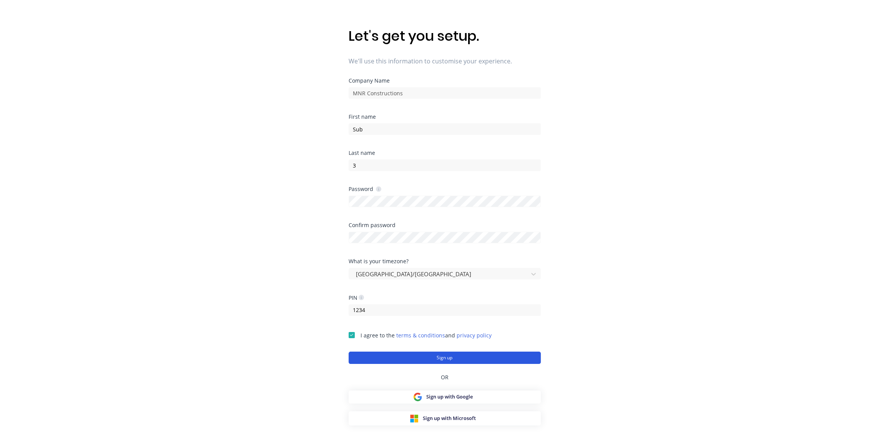
click at [455, 358] on button "Sign up" at bounding box center [445, 358] width 192 height 12
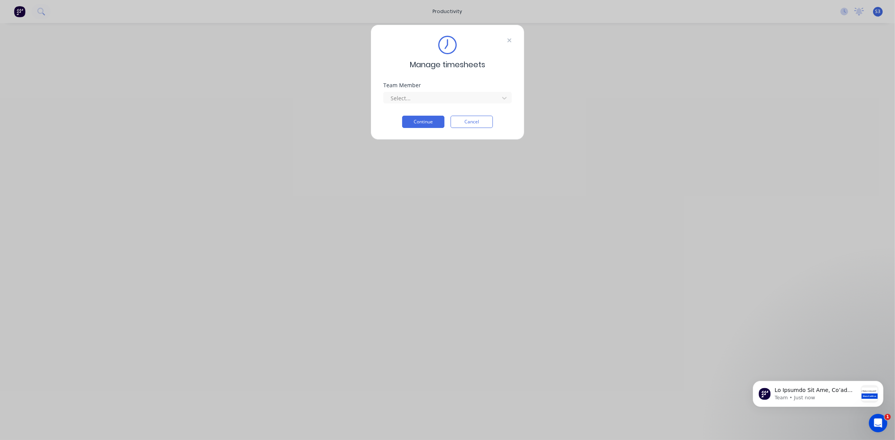
click at [510, 38] on icon at bounding box center [509, 40] width 5 height 6
click at [471, 123] on button "Cancel" at bounding box center [472, 122] width 42 height 12
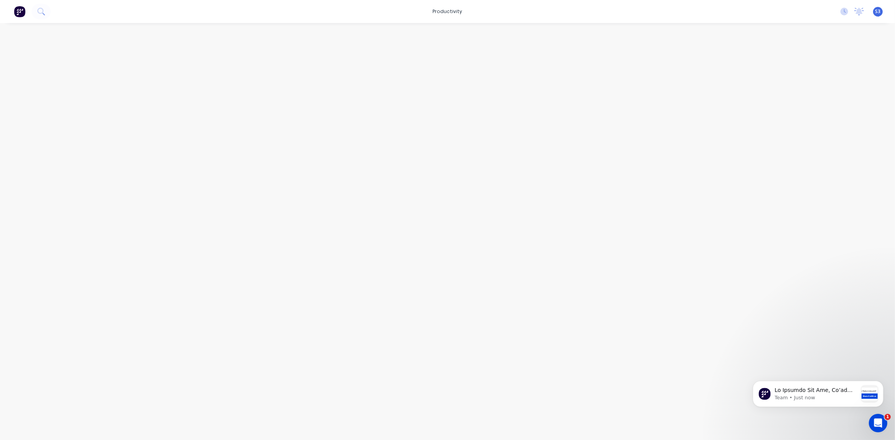
click at [877, 15] on div "S3 MNR Constructions Sub 3 Time Tracking Only Profile Sign out" at bounding box center [878, 12] width 10 height 10
click at [880, 9] on span "S3" at bounding box center [877, 11] width 5 height 7
click at [824, 94] on button "Sign out" at bounding box center [830, 95] width 102 height 15
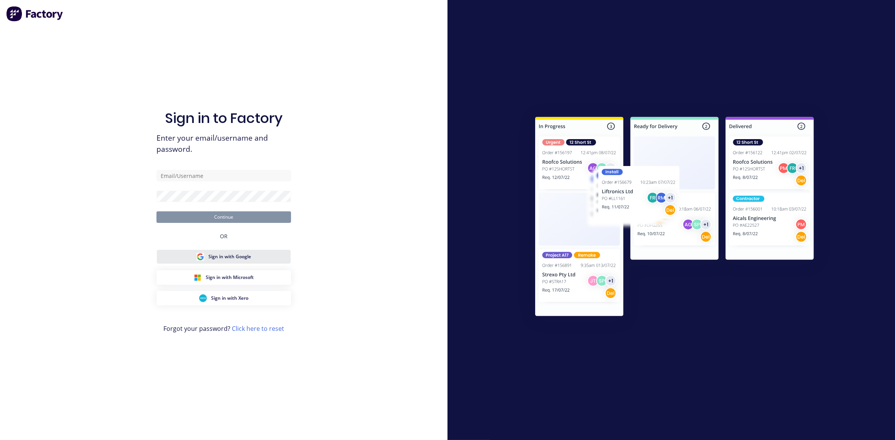
click at [222, 257] on span "Sign in with Google" at bounding box center [230, 256] width 43 height 7
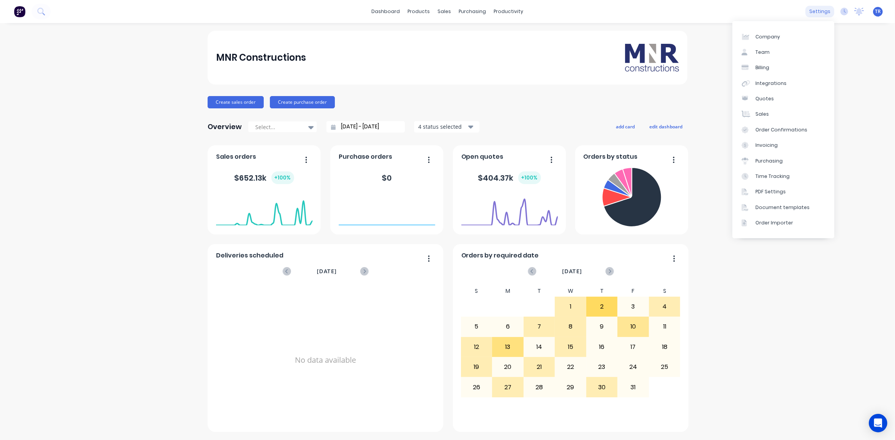
click at [813, 15] on div "settings" at bounding box center [819, 12] width 29 height 12
click at [784, 51] on link "Team" at bounding box center [783, 52] width 102 height 15
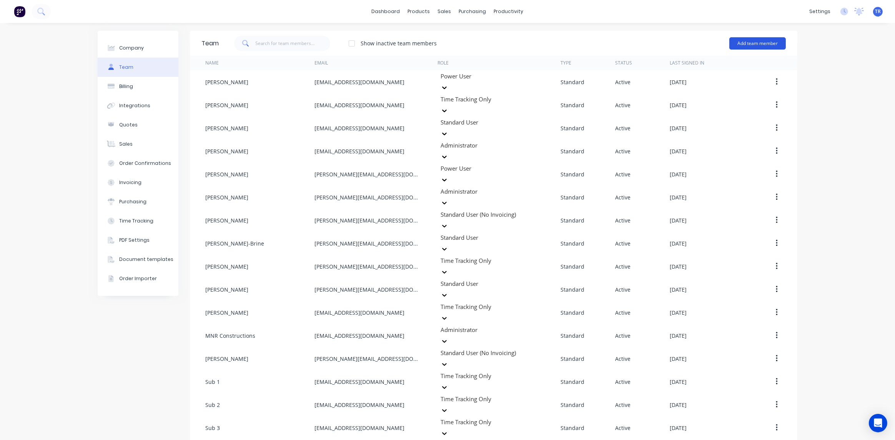
click at [767, 45] on button "Add team member" at bounding box center [757, 43] width 57 height 12
click at [694, 71] on span "A team member that can login to Factory" at bounding box center [724, 69] width 109 height 7
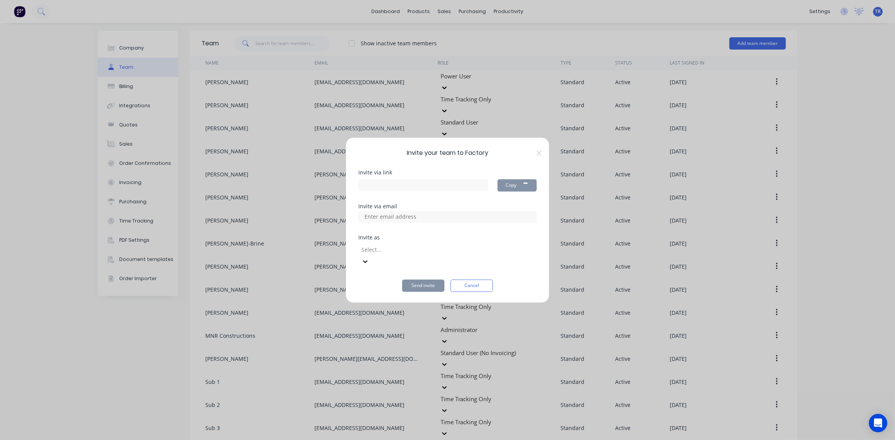
type input "https://app.factory.app/invite/jhKGLtPH"
click at [411, 221] on input at bounding box center [398, 217] width 77 height 12
type input "submnr4@outlook.com"
click at [398, 254] on div at bounding box center [416, 250] width 111 height 10
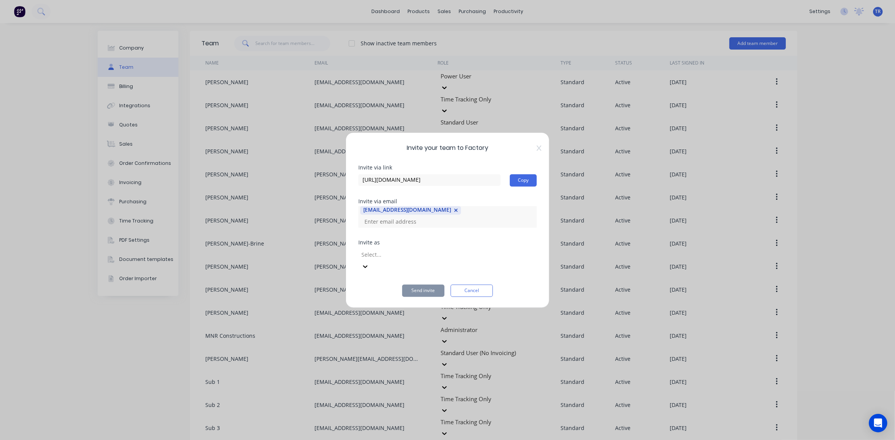
click at [398, 260] on div at bounding box center [416, 255] width 111 height 10
click at [416, 285] on button "Send invite" at bounding box center [423, 291] width 42 height 12
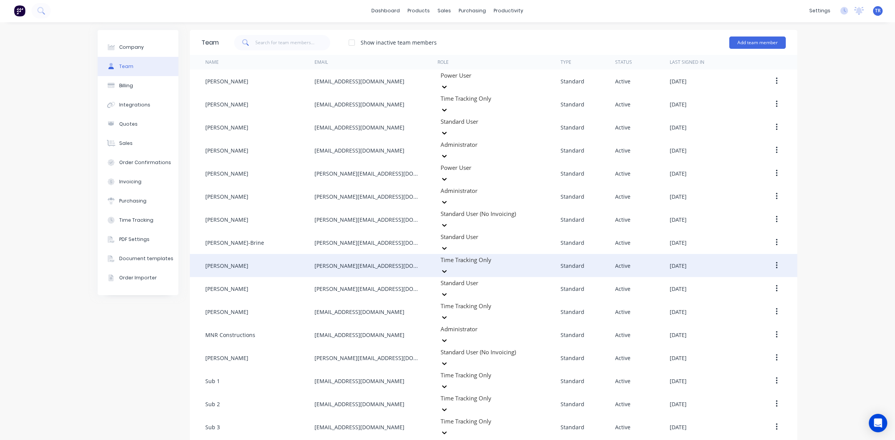
scroll to position [0, 0]
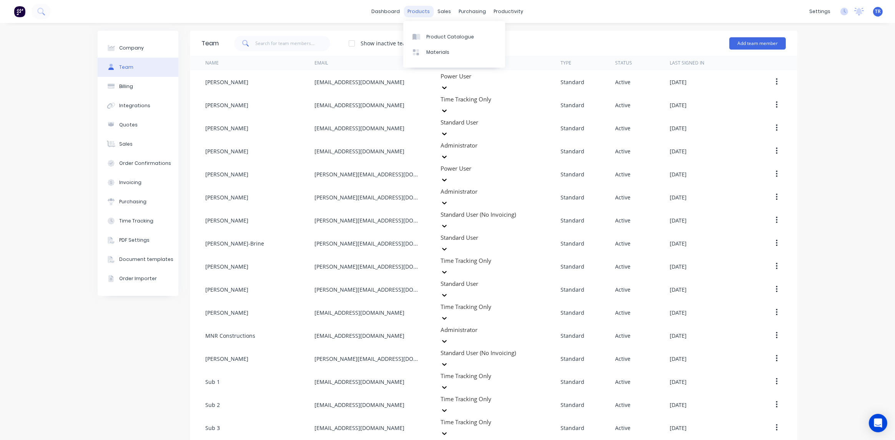
click at [423, 11] on div "products" at bounding box center [419, 12] width 30 height 12
click at [422, 11] on div "products" at bounding box center [419, 12] width 30 height 12
click at [139, 86] on button "Billing" at bounding box center [138, 86] width 81 height 19
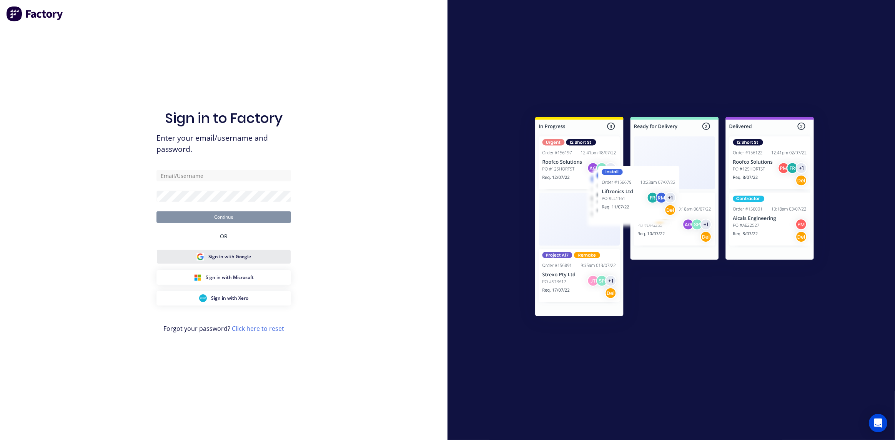
click at [226, 252] on button "Sign in with Google" at bounding box center [223, 257] width 135 height 15
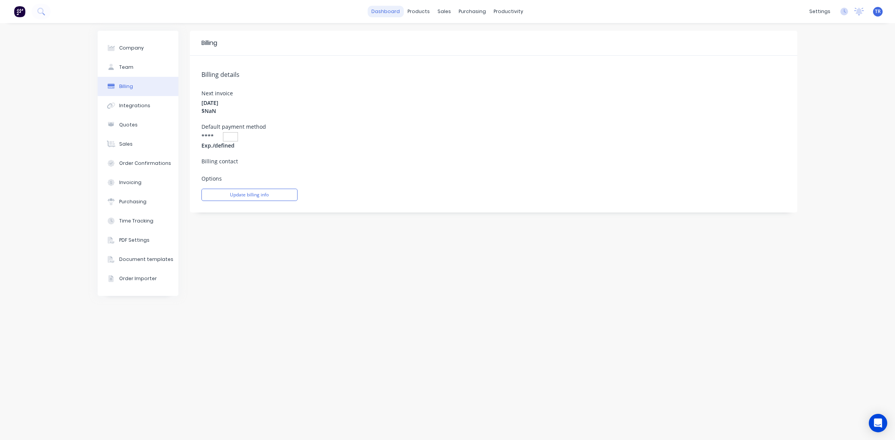
click at [389, 12] on link "dashboard" at bounding box center [386, 12] width 36 height 12
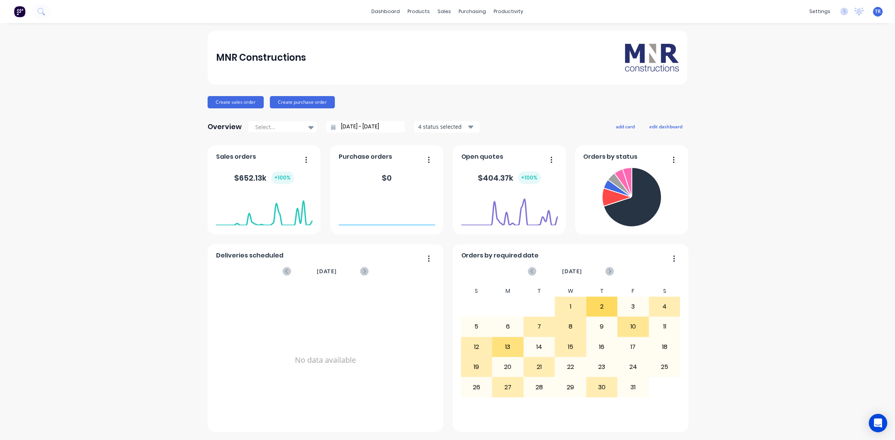
click at [880, 13] on span "TR" at bounding box center [878, 11] width 6 height 7
click at [776, 55] on link "Team" at bounding box center [783, 52] width 102 height 15
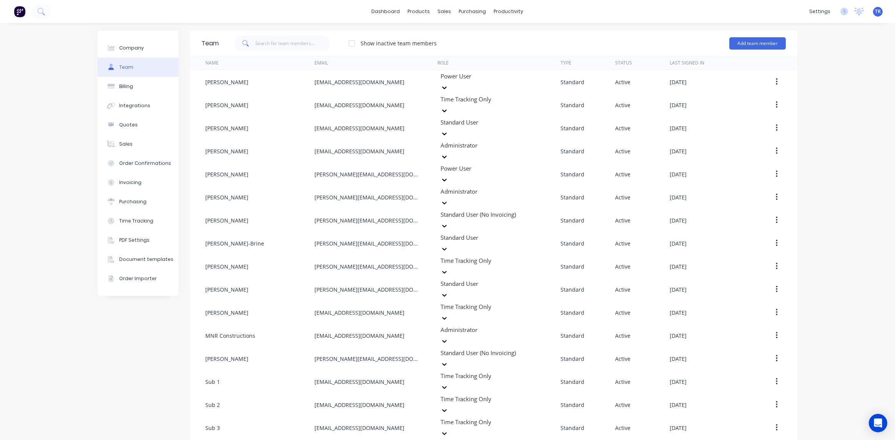
click at [784, 44] on div "Team Show inactive team members Add team member" at bounding box center [493, 43] width 607 height 25
click at [771, 43] on button "Add team member" at bounding box center [757, 43] width 57 height 12
click at [697, 65] on div "Standard team member A team member that can login to Factory" at bounding box center [724, 66] width 109 height 22
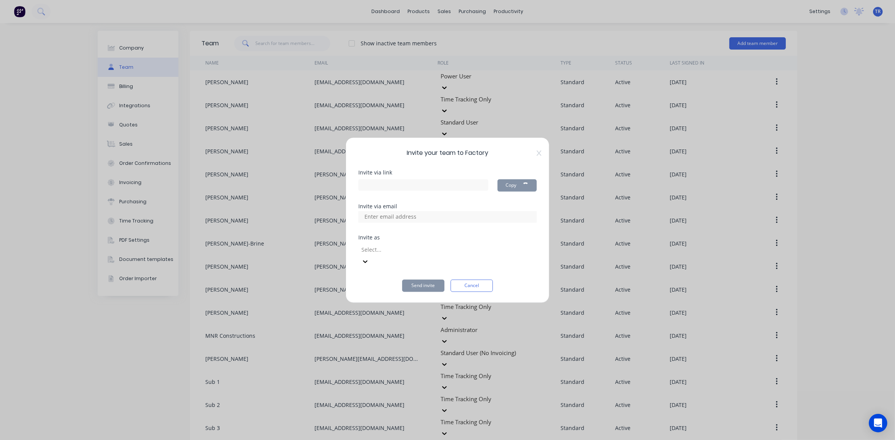
type input "https://app.factory.app/invite/YUaDIZ0B"
click at [416, 220] on input at bounding box center [398, 217] width 77 height 12
paste input "ash-j-smith@hotmail.com"
type input "ash-j-smith@hotmail.com"
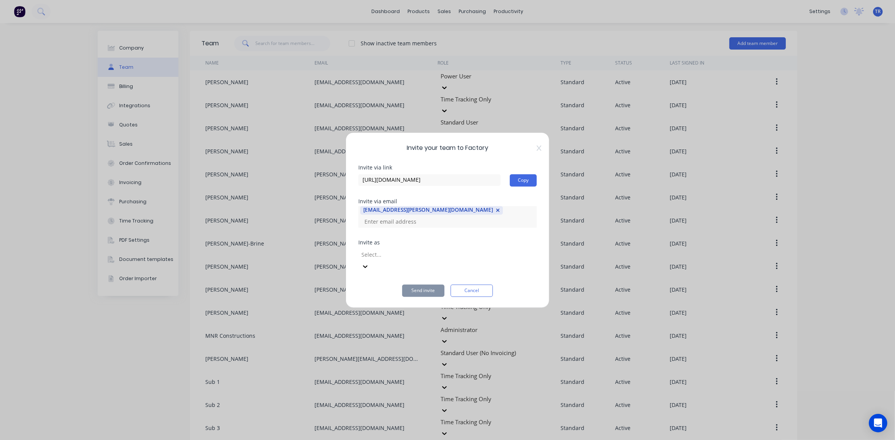
click at [393, 257] on div at bounding box center [416, 255] width 111 height 10
click at [437, 221] on input at bounding box center [398, 222] width 77 height 12
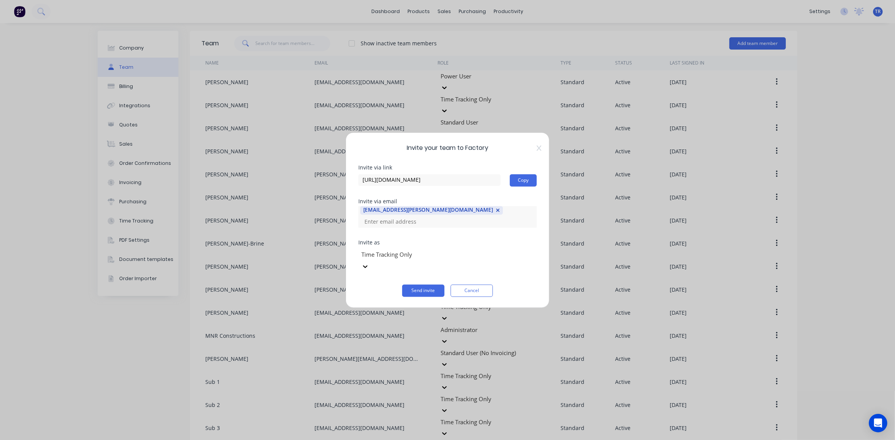
paste input "ot_1990@hotmail.com"
type input "ot_1990@hotmail.com"
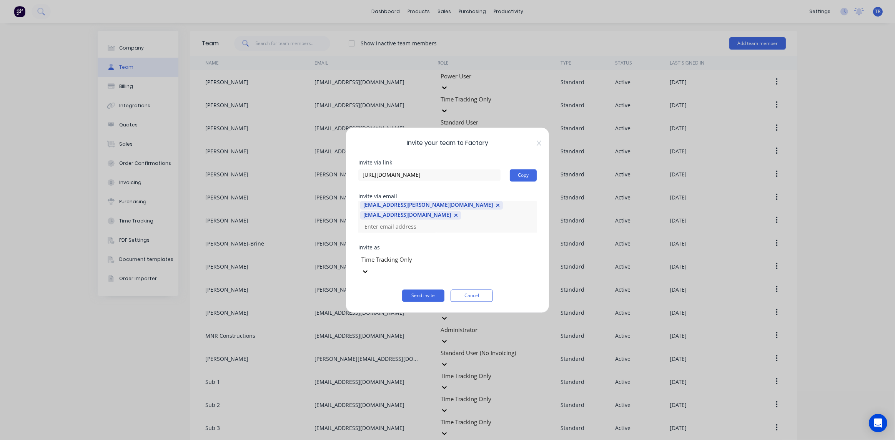
click at [474, 227] on div "ash-j-smith@hotmail.com ot_1990@hotmail.com" at bounding box center [447, 217] width 178 height 32
click at [438, 228] on div "ash-j-smith@hotmail.com ot_1990@hotmail.com" at bounding box center [447, 217] width 178 height 32
click at [427, 228] on input at bounding box center [398, 227] width 77 height 12
paste input "archie.lewis@hotmail.co.uk"
type input "archie.lewis@hotmail.co.uk"
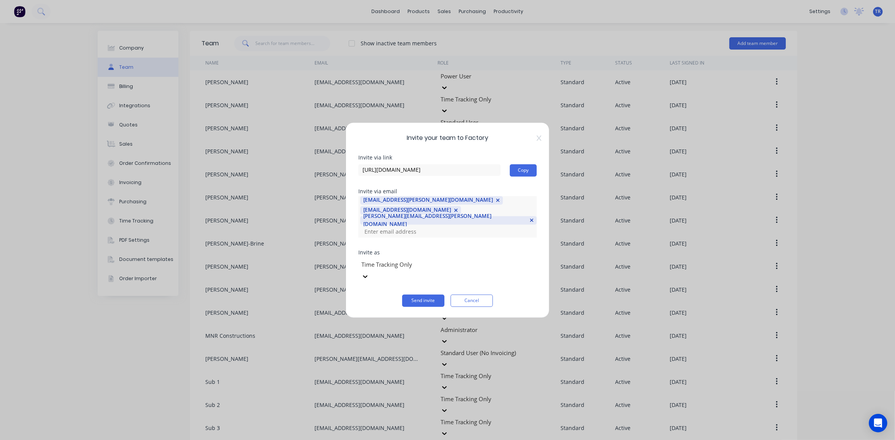
click at [437, 230] on input at bounding box center [398, 232] width 77 height 12
paste input "syama_kunda@hotmail.com"
type input "syama_kunda@hotmail.com"
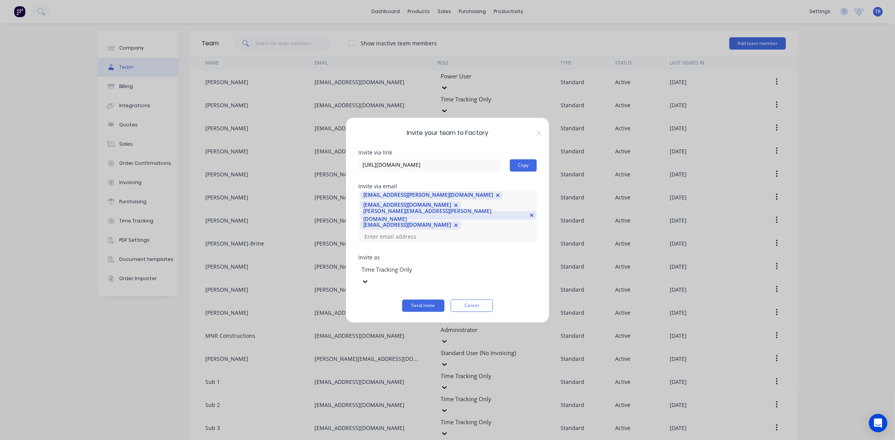
scroll to position [0, 0]
click at [434, 300] on button "Send invite" at bounding box center [423, 306] width 42 height 12
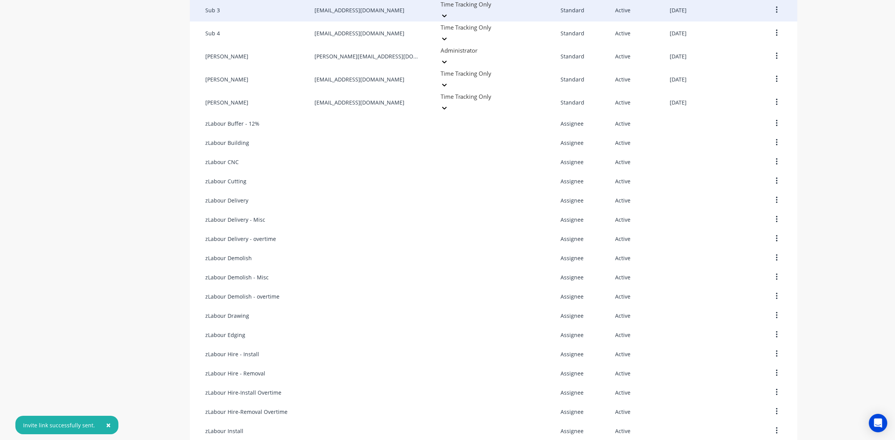
scroll to position [579, 0]
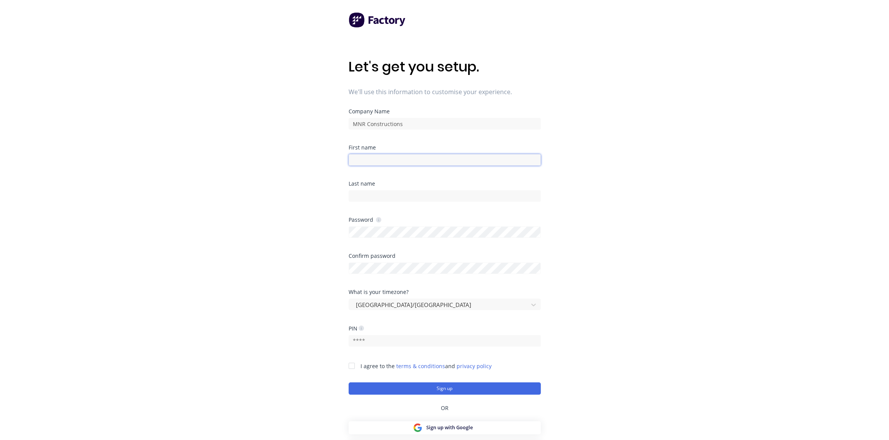
click at [412, 163] on input at bounding box center [445, 160] width 192 height 12
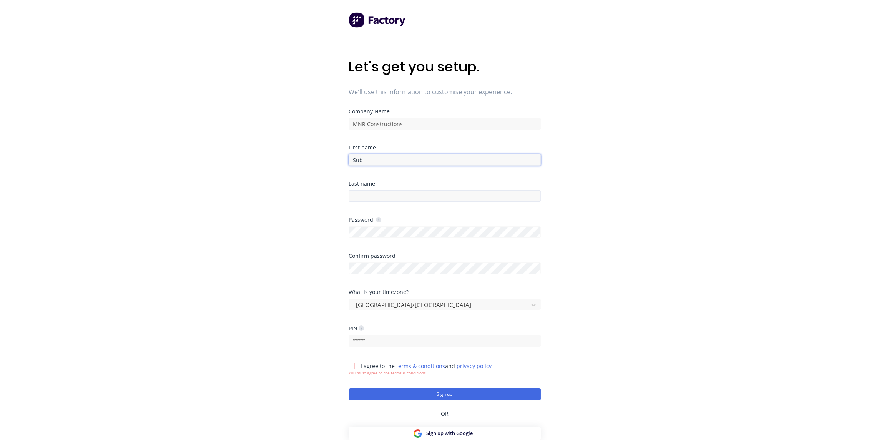
type input "Sub"
click at [407, 196] on input at bounding box center [445, 196] width 192 height 12
type input "4"
click at [372, 341] on input "text" at bounding box center [445, 341] width 192 height 12
type input "1234"
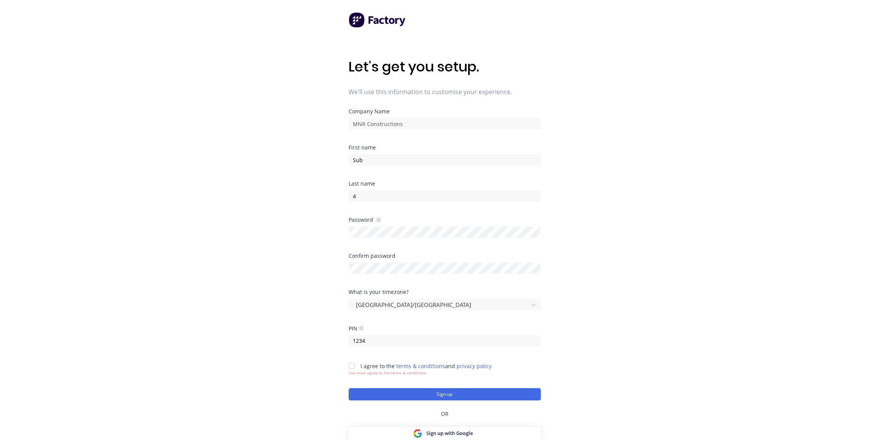
click at [351, 368] on div at bounding box center [351, 365] width 15 height 15
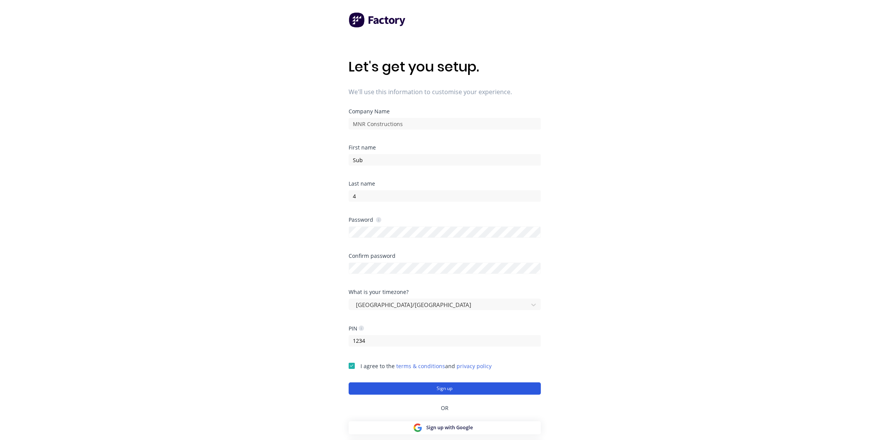
click at [381, 389] on button "Sign up" at bounding box center [445, 389] width 192 height 12
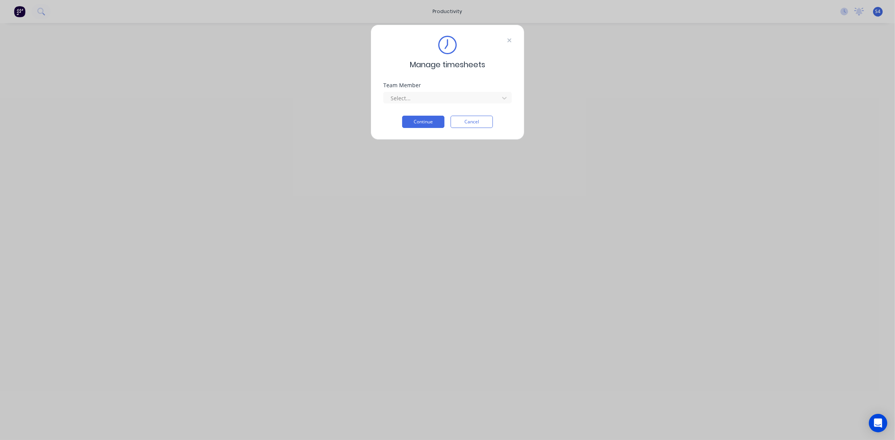
click at [511, 39] on icon at bounding box center [509, 40] width 5 height 6
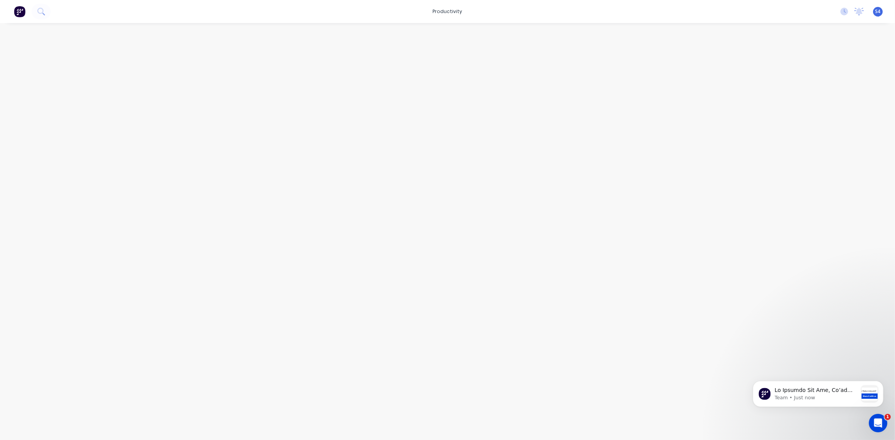
click at [878, 10] on span "S4" at bounding box center [877, 11] width 5 height 7
click at [817, 93] on div "Sign out" at bounding box center [812, 96] width 21 height 7
